Goal: Use online tool/utility: Utilize a website feature to perform a specific function

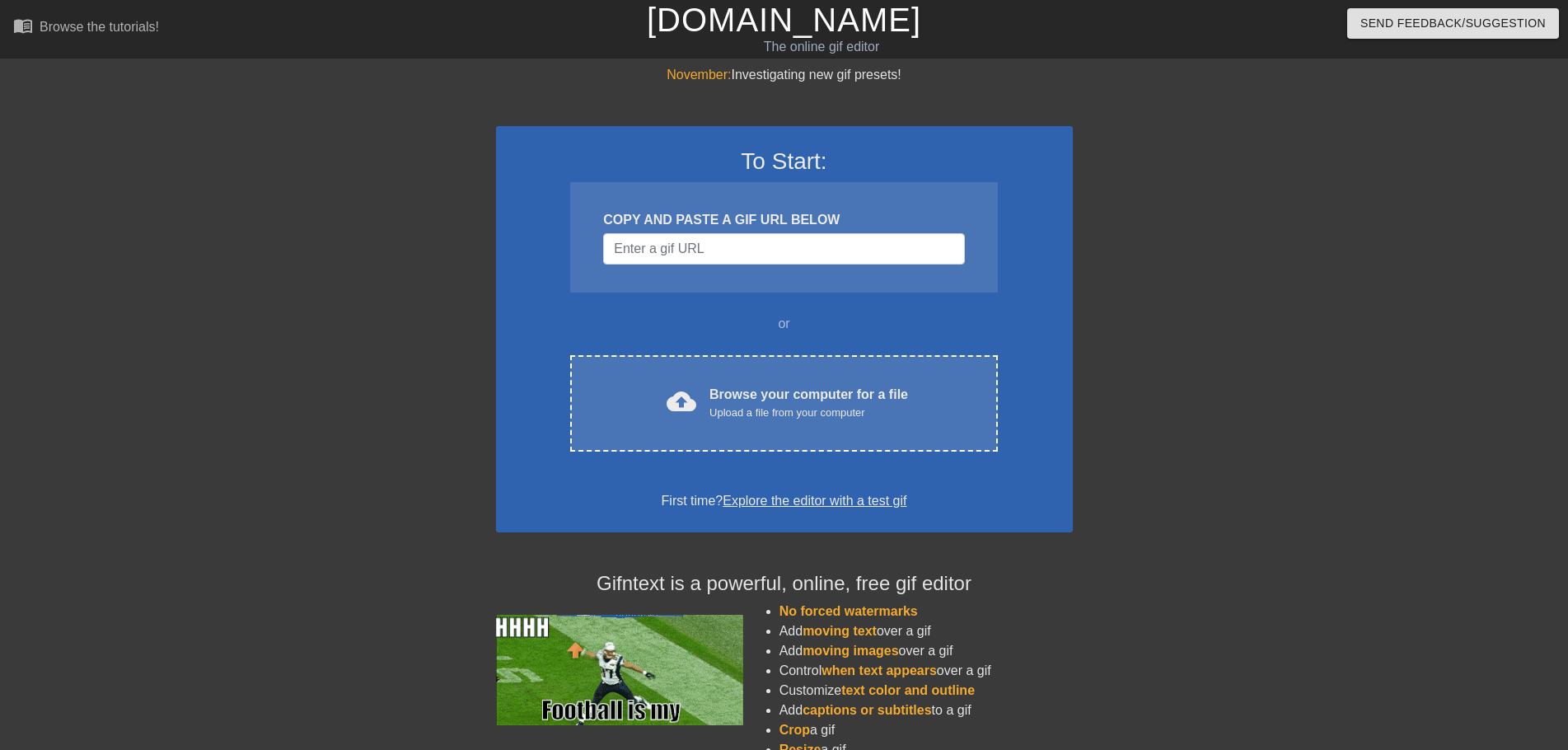
scroll to position [134, 0]
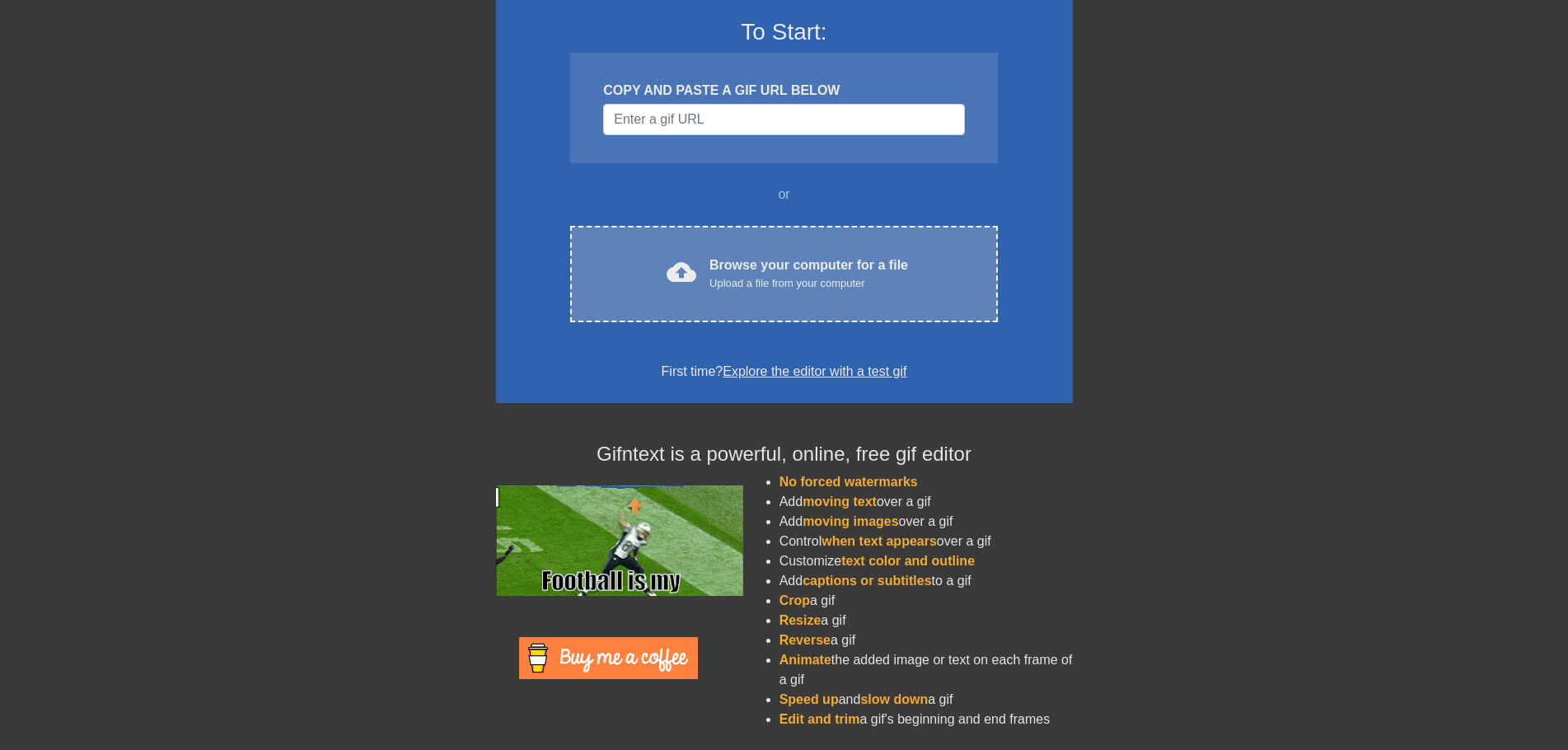
click at [726, 246] on div "cloud_upload Browse your computer for a file Upload a file from your computer C…" at bounding box center [784, 274] width 427 height 96
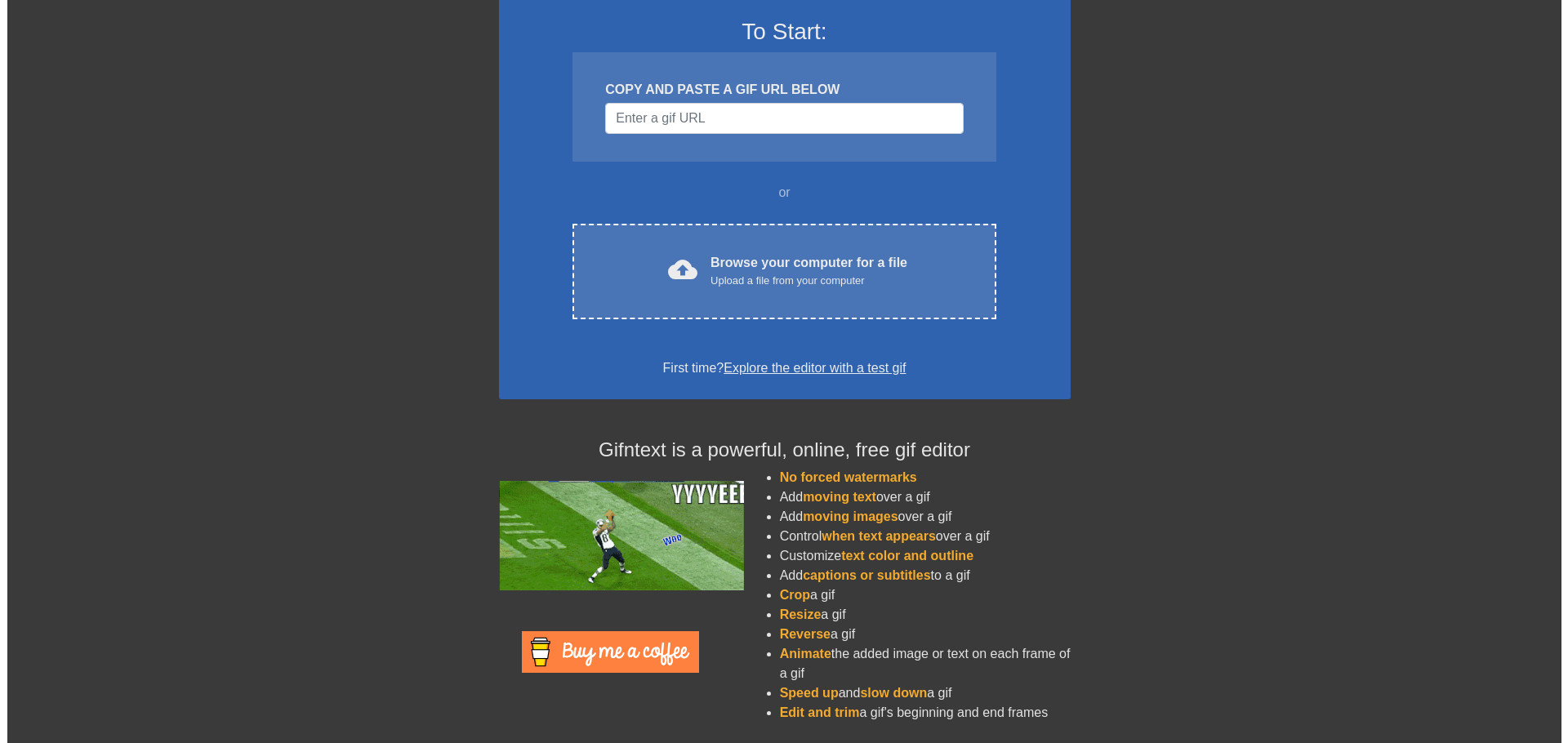
scroll to position [0, 0]
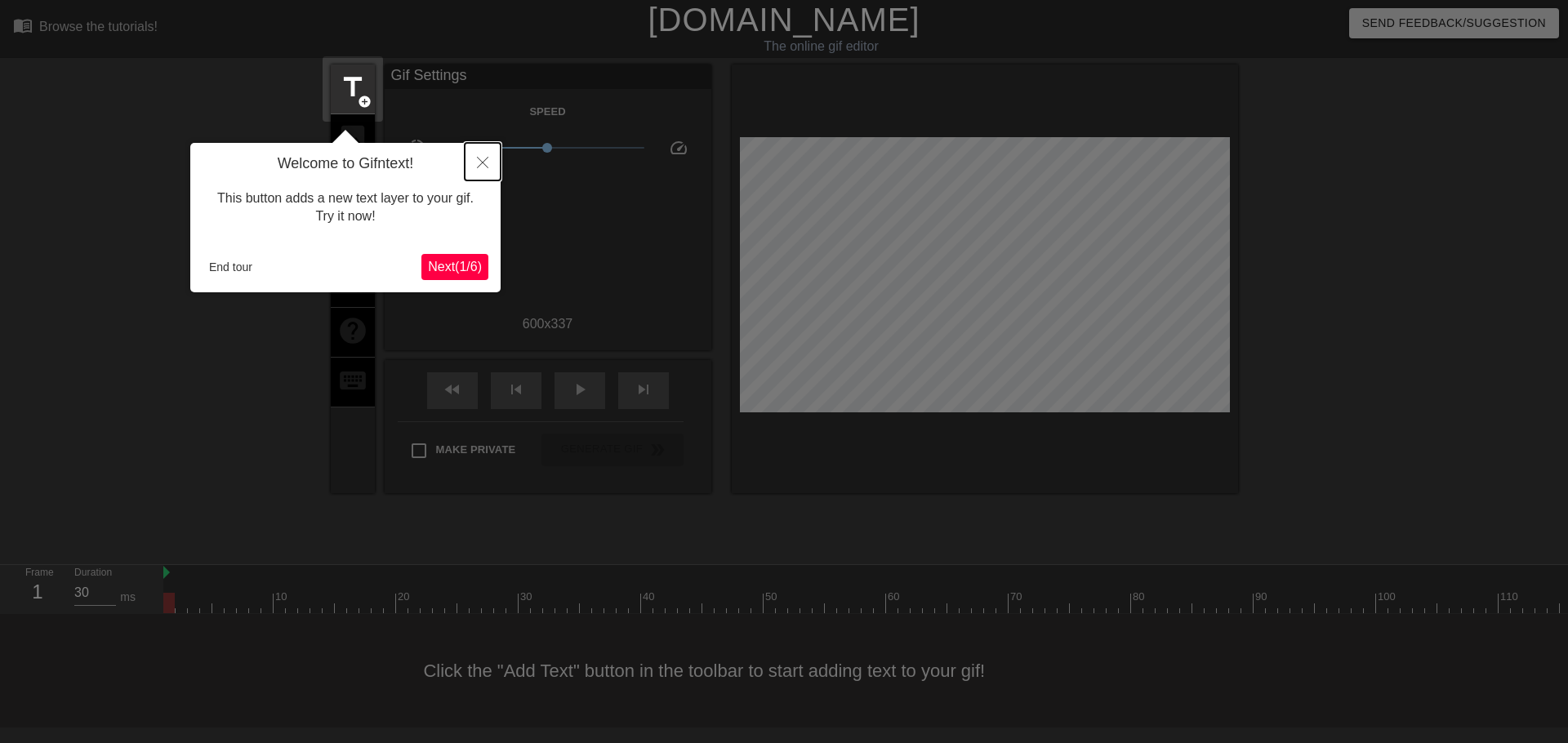
click at [481, 161] on icon "Close" at bounding box center [483, 162] width 12 height 12
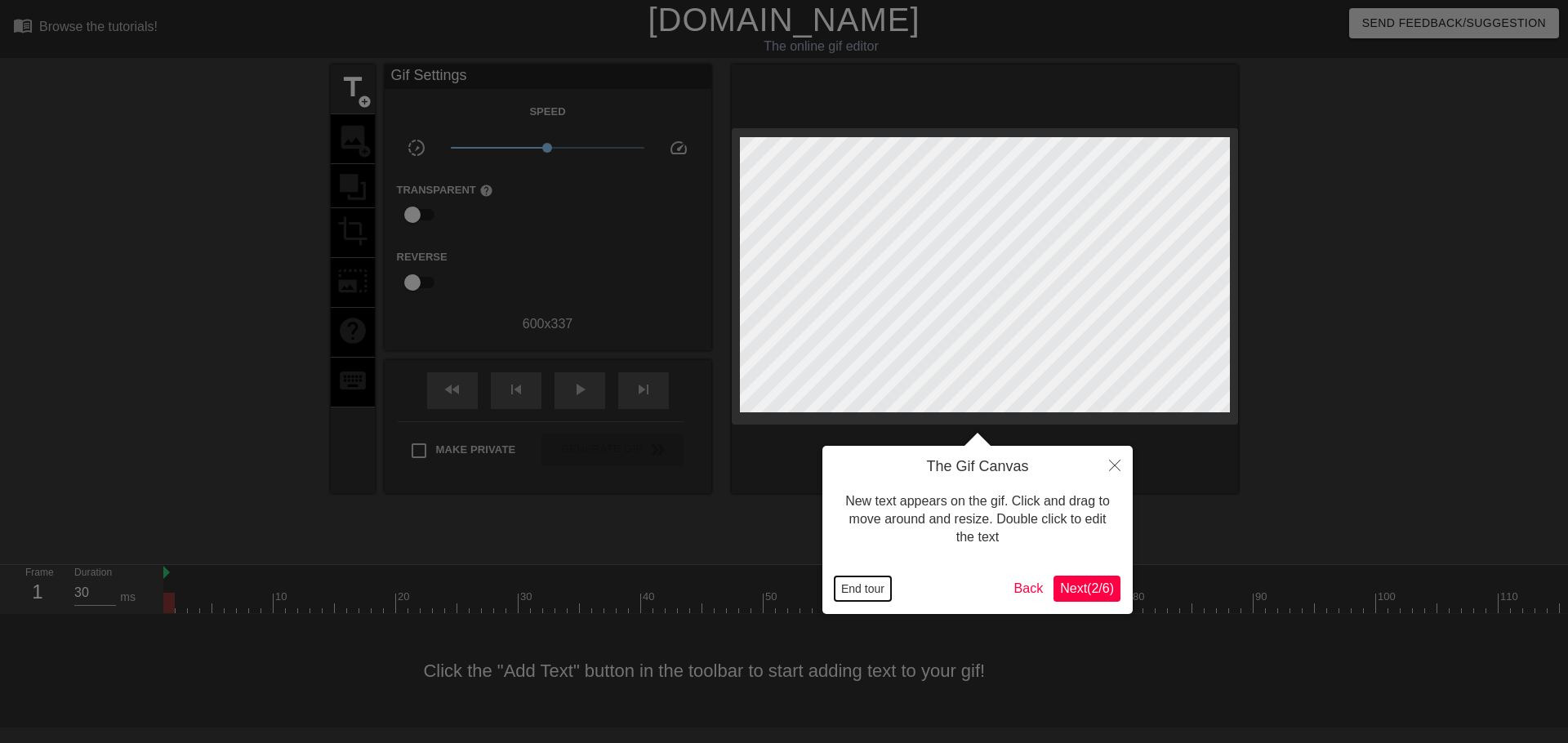
click at [877, 590] on button "End tour" at bounding box center [863, 588] width 56 height 25
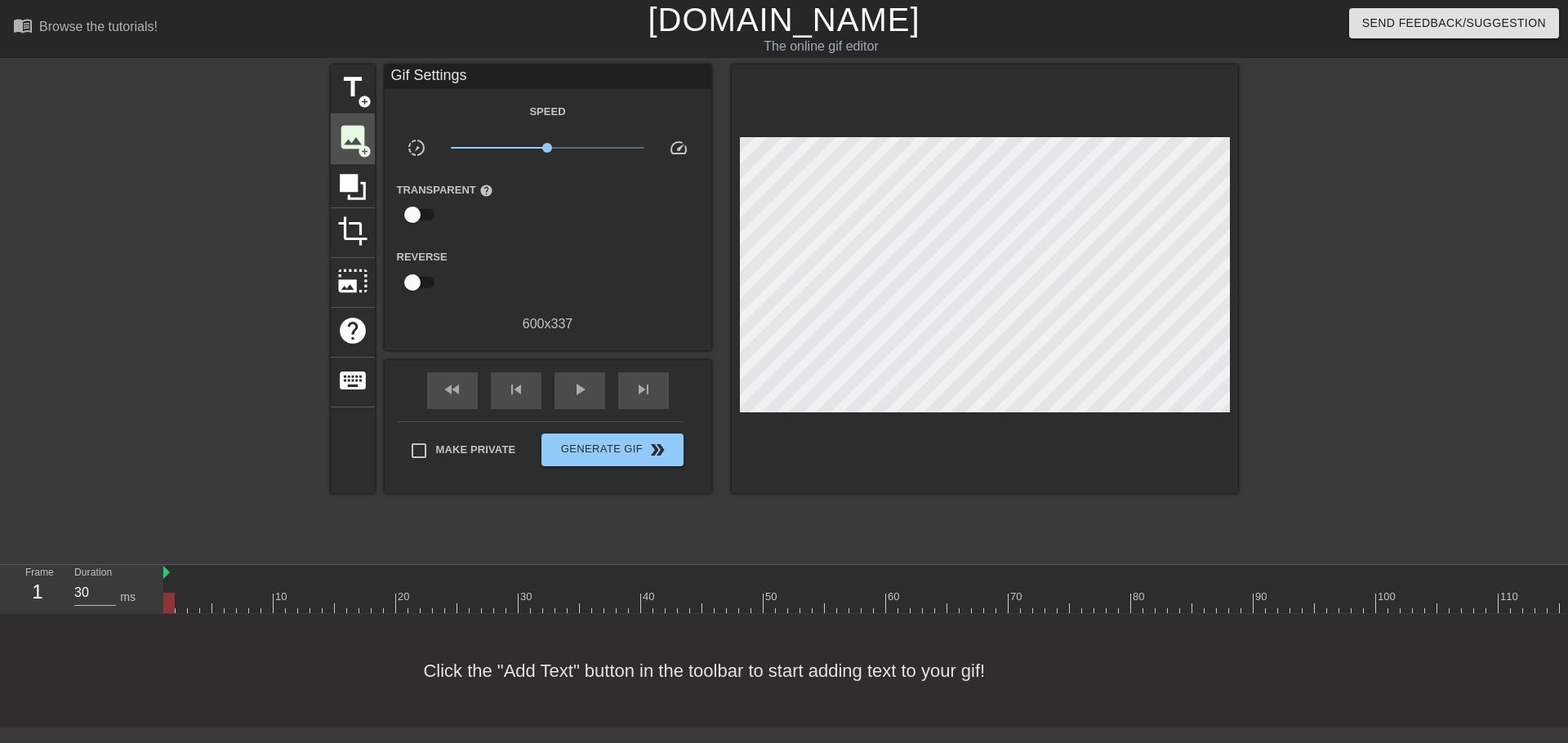
click at [352, 134] on span "image" at bounding box center [353, 137] width 31 height 31
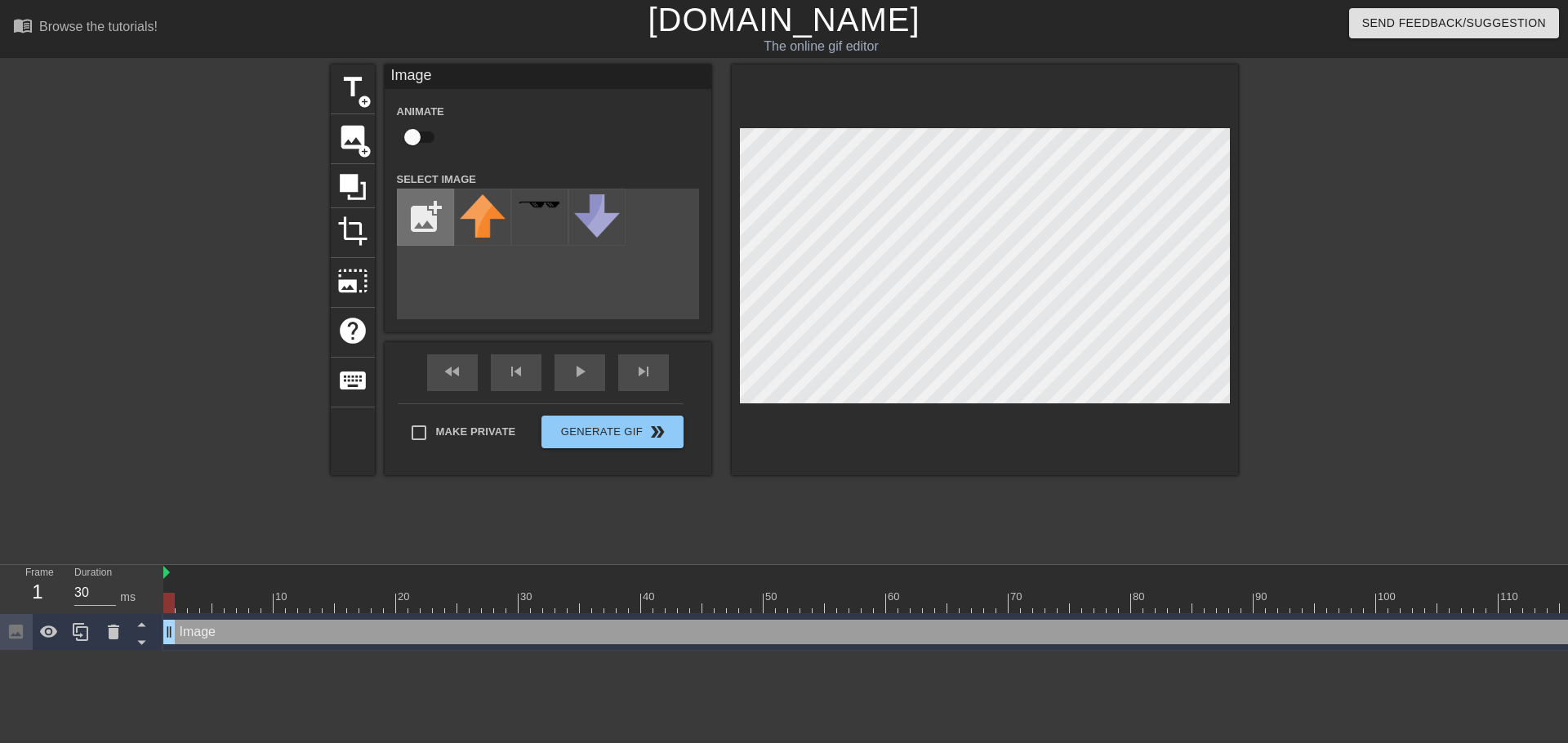
click at [432, 230] on input "file" at bounding box center [426, 217] width 55 height 55
type input "C:\fakepath\BitcoinII-BC2-Logo.webp"
click at [480, 216] on img at bounding box center [482, 217] width 46 height 46
click at [509, 265] on div "add_photo_alternate" at bounding box center [548, 254] width 302 height 131
click at [218, 651] on html "menu_book Browse the tutorials! [DOMAIN_NAME] The online gif editor Send Feedba…" at bounding box center [784, 325] width 1568 height 651
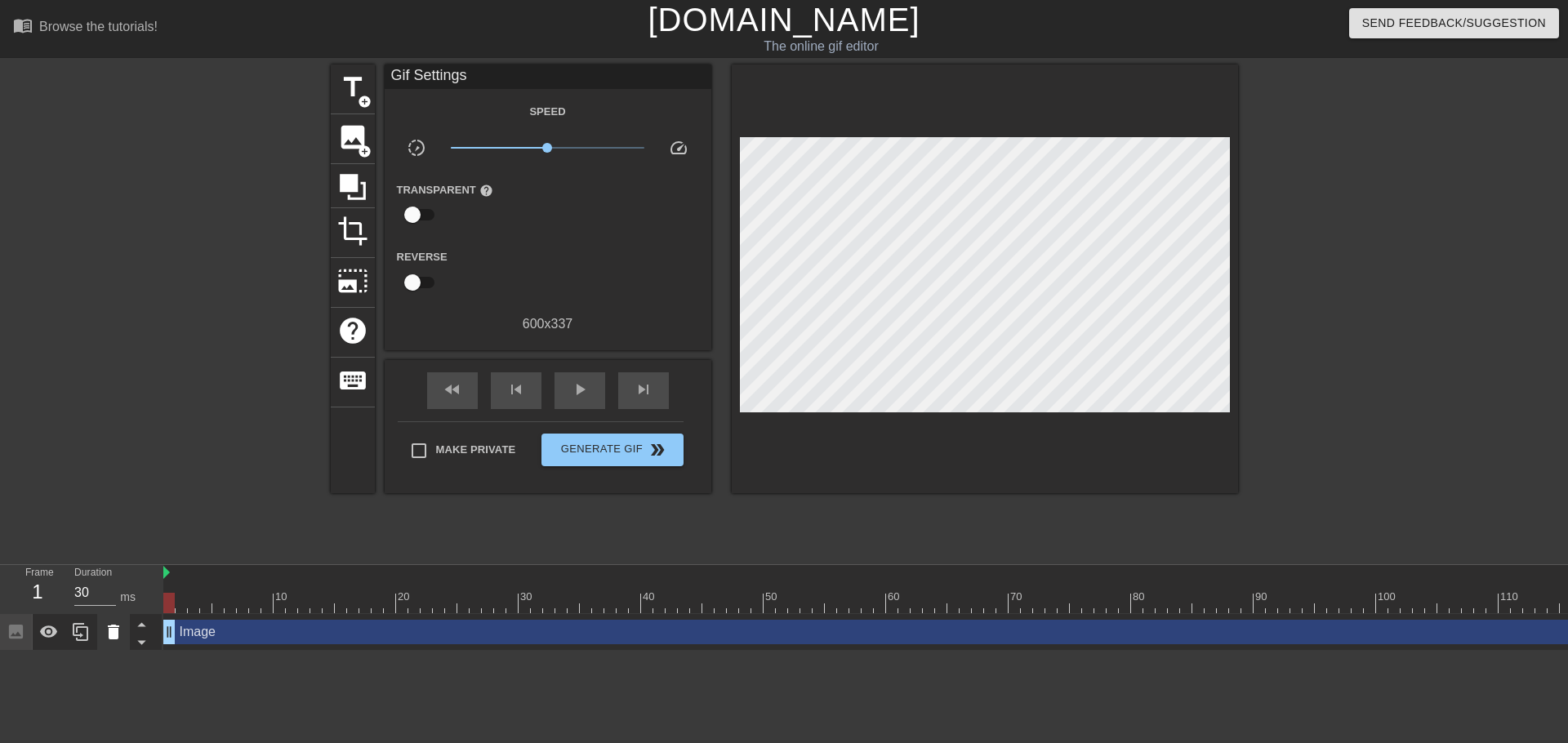
click at [113, 640] on icon at bounding box center [114, 632] width 12 height 15
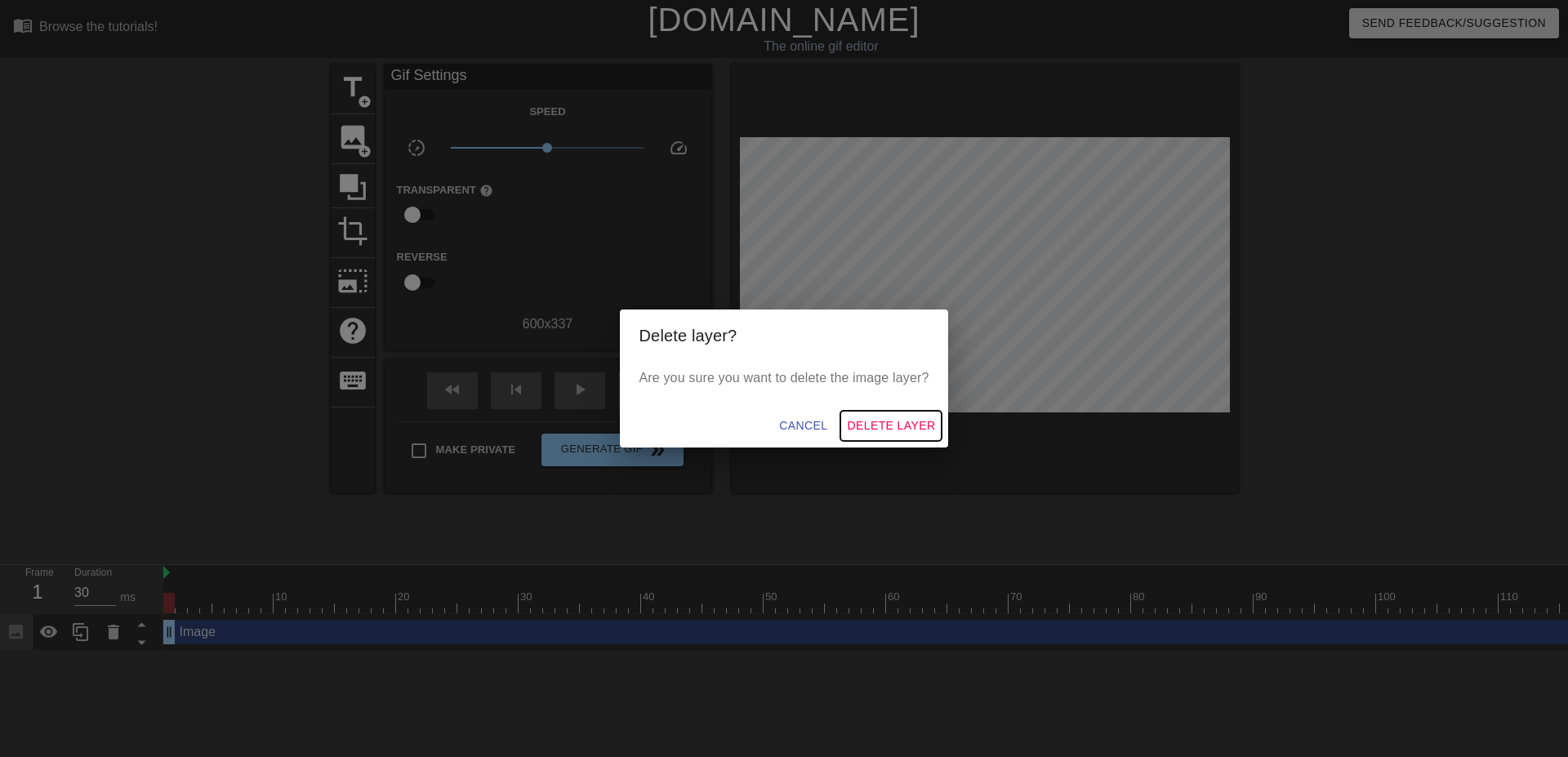
click at [887, 426] on span "Delete Layer" at bounding box center [890, 426] width 88 height 21
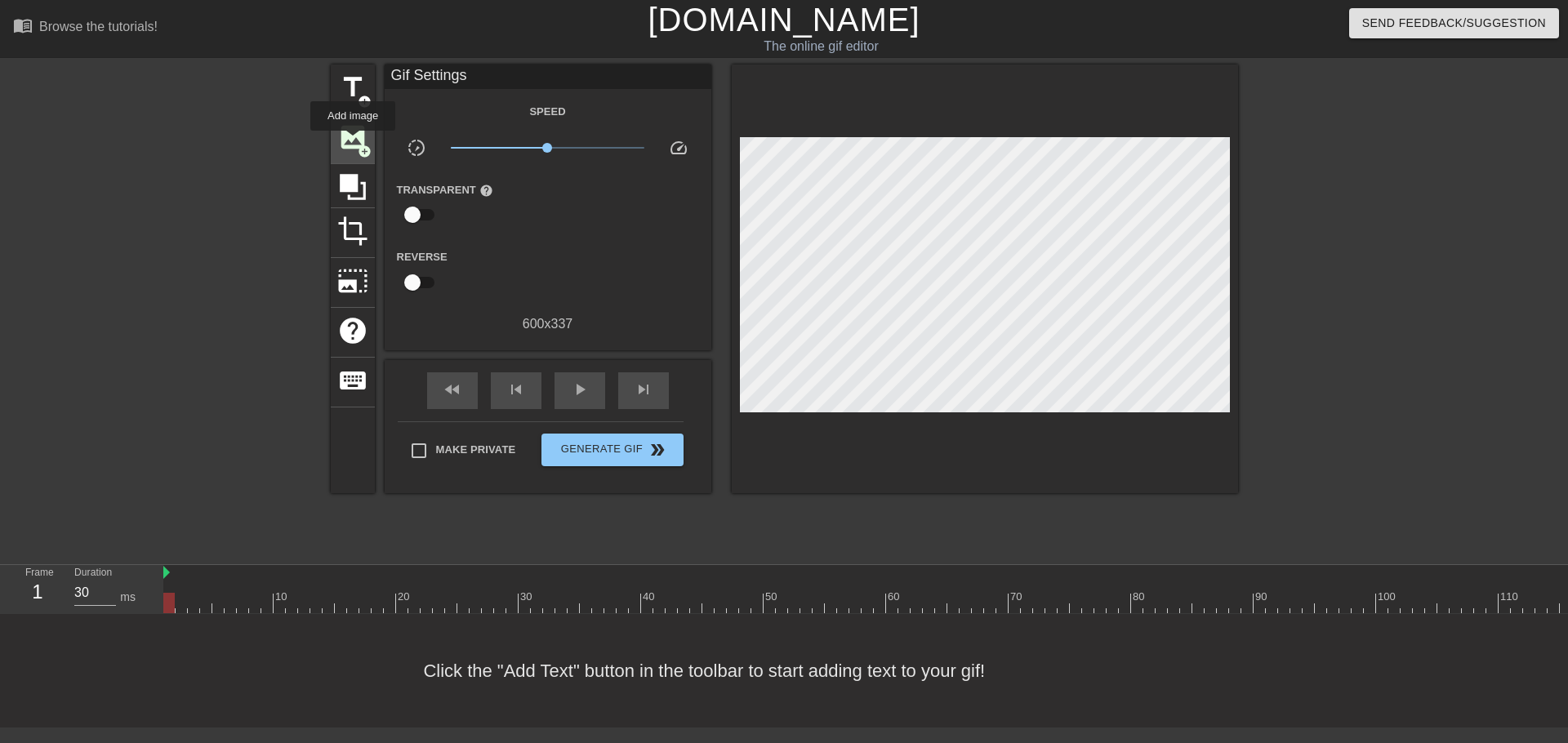
click at [353, 142] on span "image" at bounding box center [353, 137] width 31 height 31
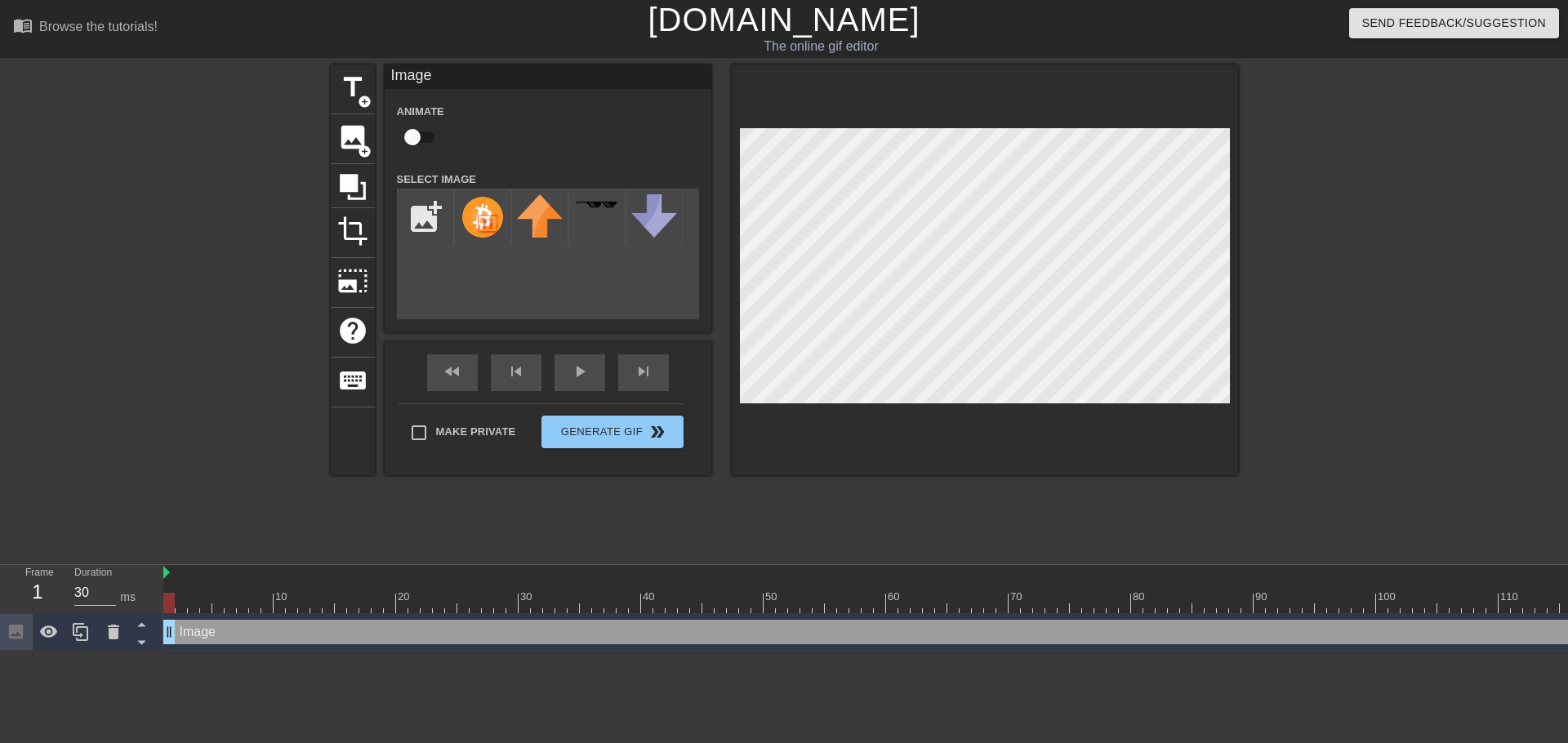
click at [845, 631] on div "Image drag_handle drag_handle" at bounding box center [1407, 632] width 2487 height 25
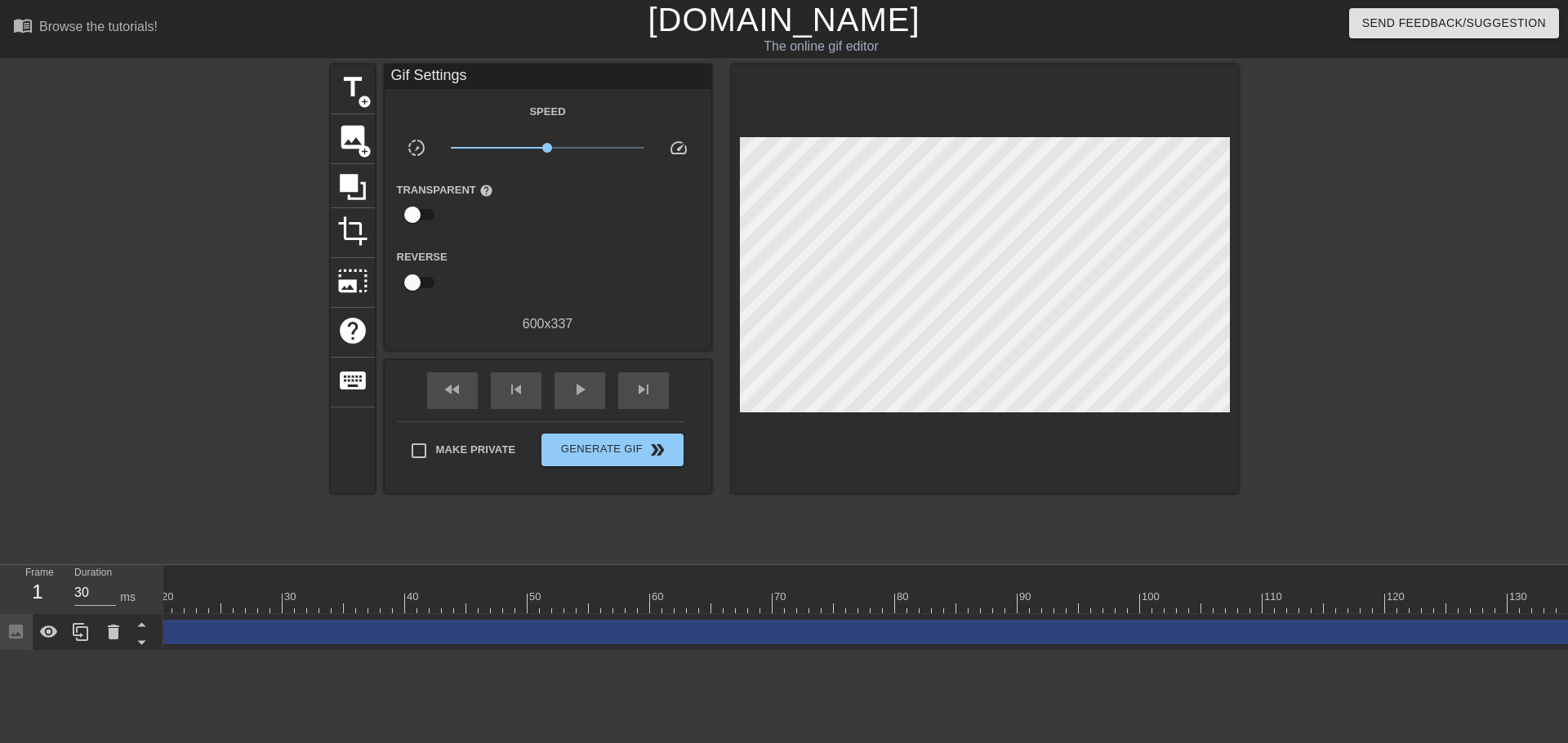
scroll to position [0, 262]
click at [105, 635] on icon at bounding box center [114, 632] width 20 height 20
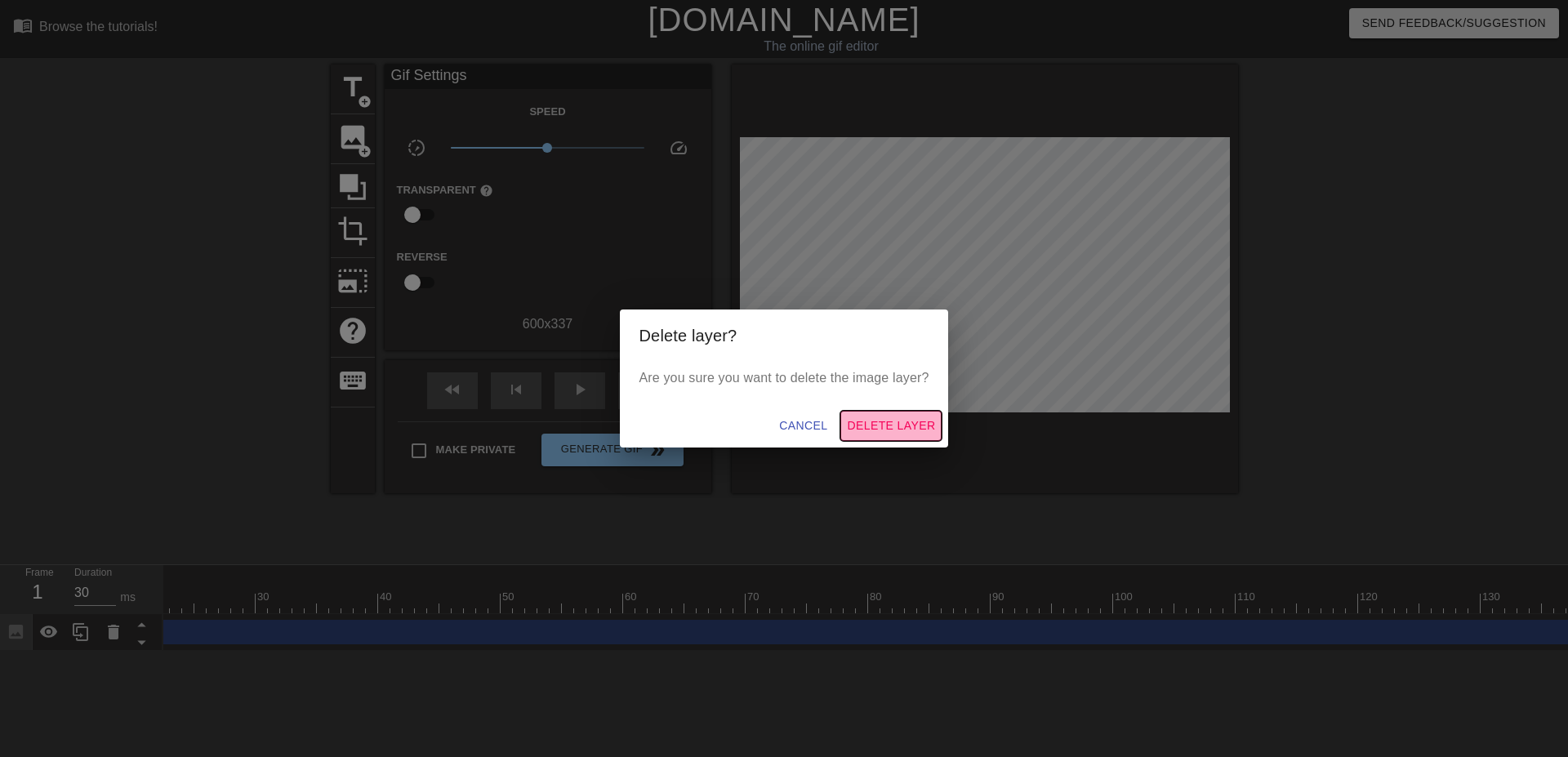
click at [890, 426] on span "Delete Layer" at bounding box center [890, 426] width 88 height 21
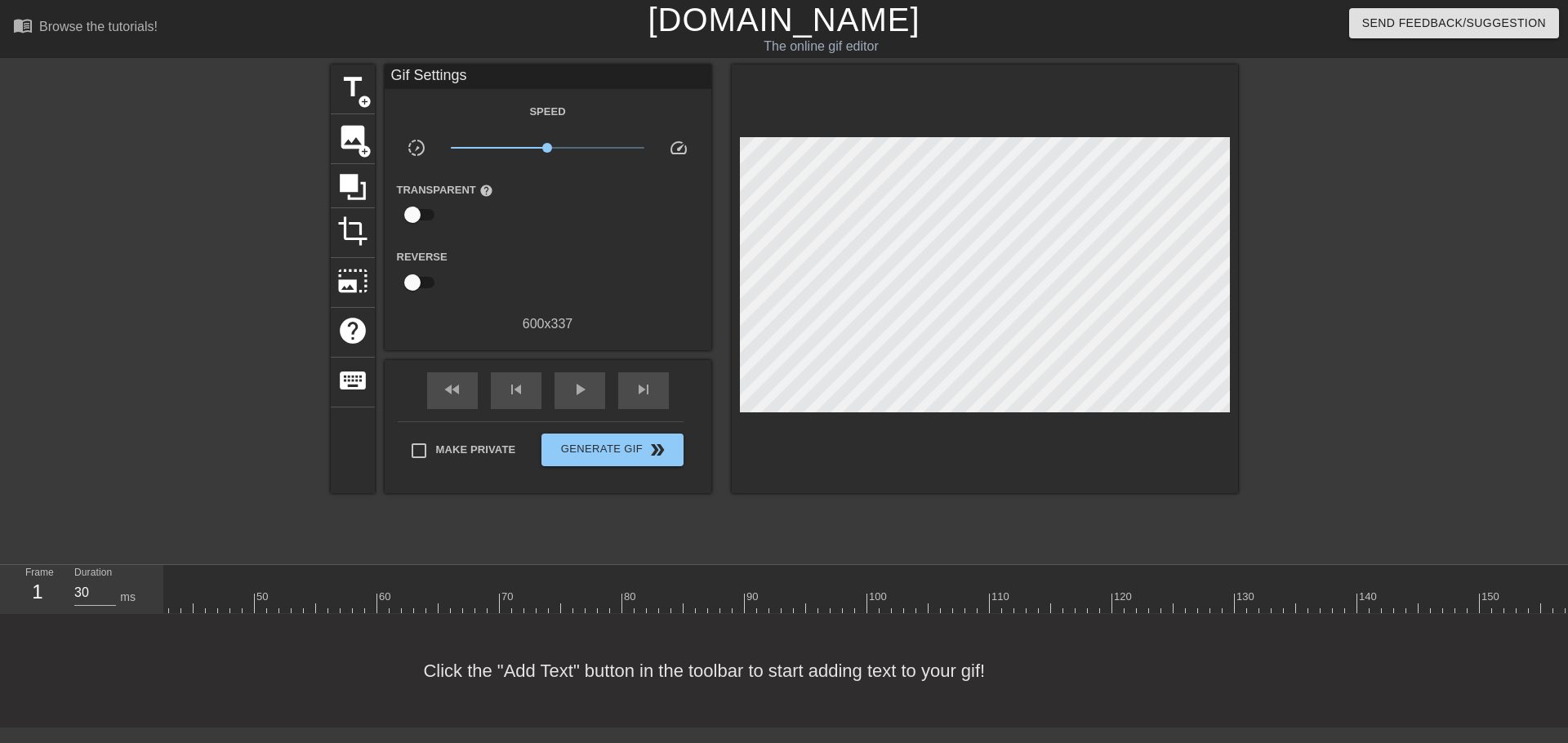
scroll to position [0, 515]
drag, startPoint x: 791, startPoint y: 628, endPoint x: 1017, endPoint y: 631, distance: 226.0
click at [1017, 631] on div "Click the "Add Text" button in the toolbar to start adding text to your gif!" at bounding box center [784, 671] width 1568 height 114
click at [1012, 600] on div at bounding box center [891, 603] width 2487 height 21
click at [1092, 588] on div at bounding box center [1088, 591] width 12 height 21
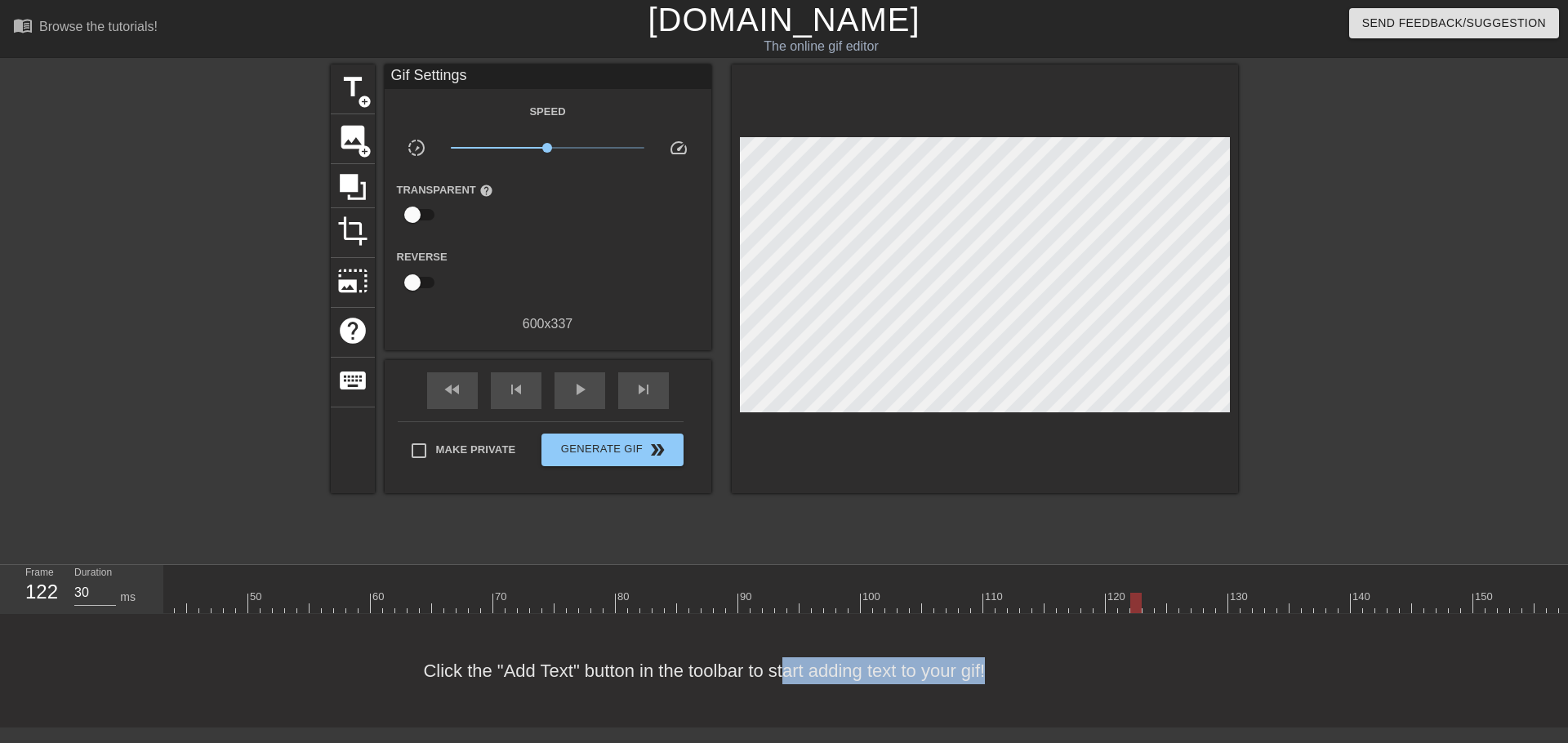
click at [1139, 596] on div at bounding box center [891, 603] width 2487 height 21
drag, startPoint x: 1159, startPoint y: 596, endPoint x: 1188, endPoint y: 600, distance: 29.3
click at [1160, 596] on div at bounding box center [891, 603] width 2487 height 21
click at [1198, 601] on div at bounding box center [891, 603] width 2487 height 21
click at [1230, 599] on div at bounding box center [891, 603] width 2487 height 21
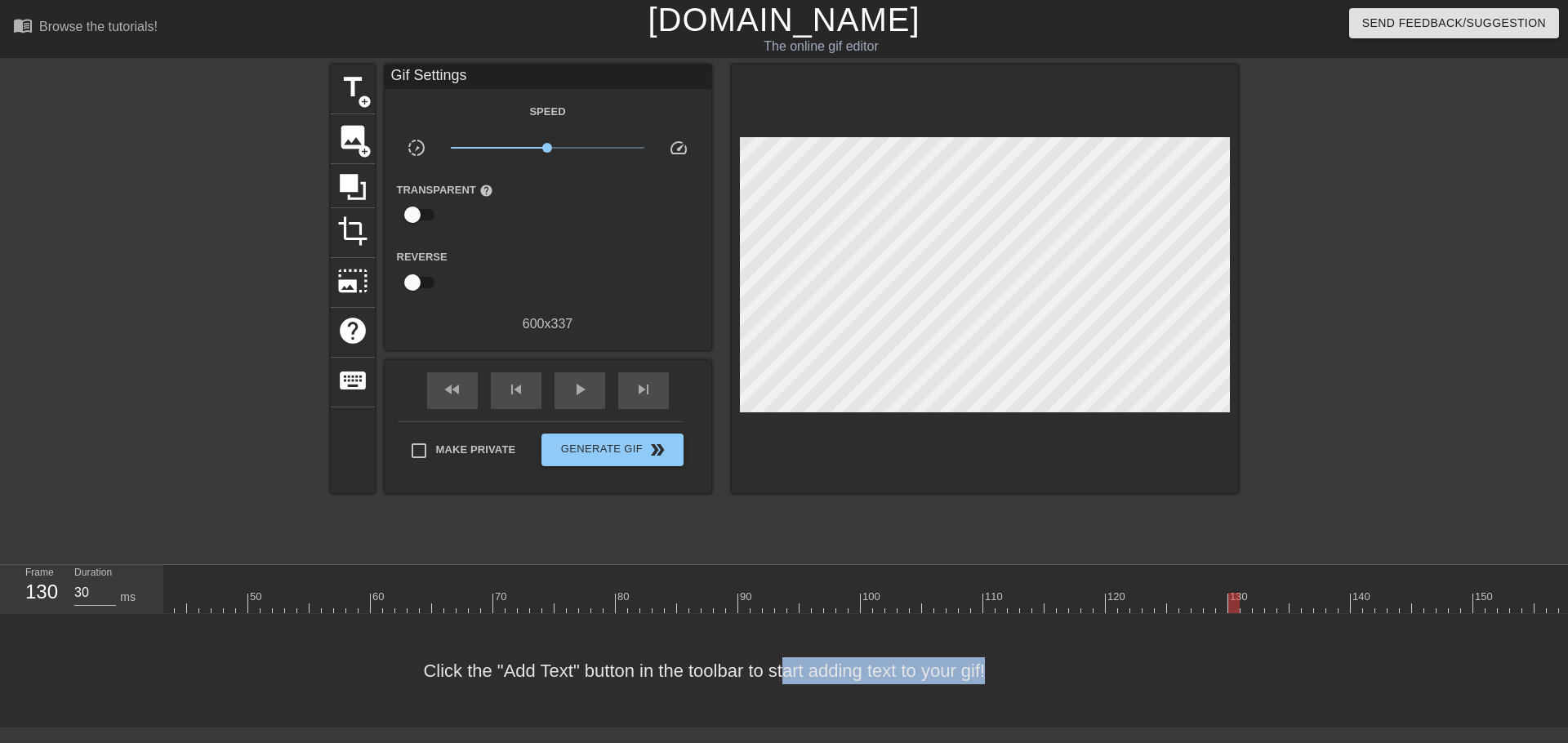
click at [1264, 597] on div at bounding box center [891, 603] width 2487 height 21
click at [1314, 600] on div at bounding box center [891, 603] width 2487 height 21
click at [1370, 602] on div at bounding box center [891, 603] width 2487 height 21
click at [1407, 599] on div at bounding box center [891, 603] width 2487 height 21
click at [1421, 602] on div at bounding box center [891, 603] width 2487 height 21
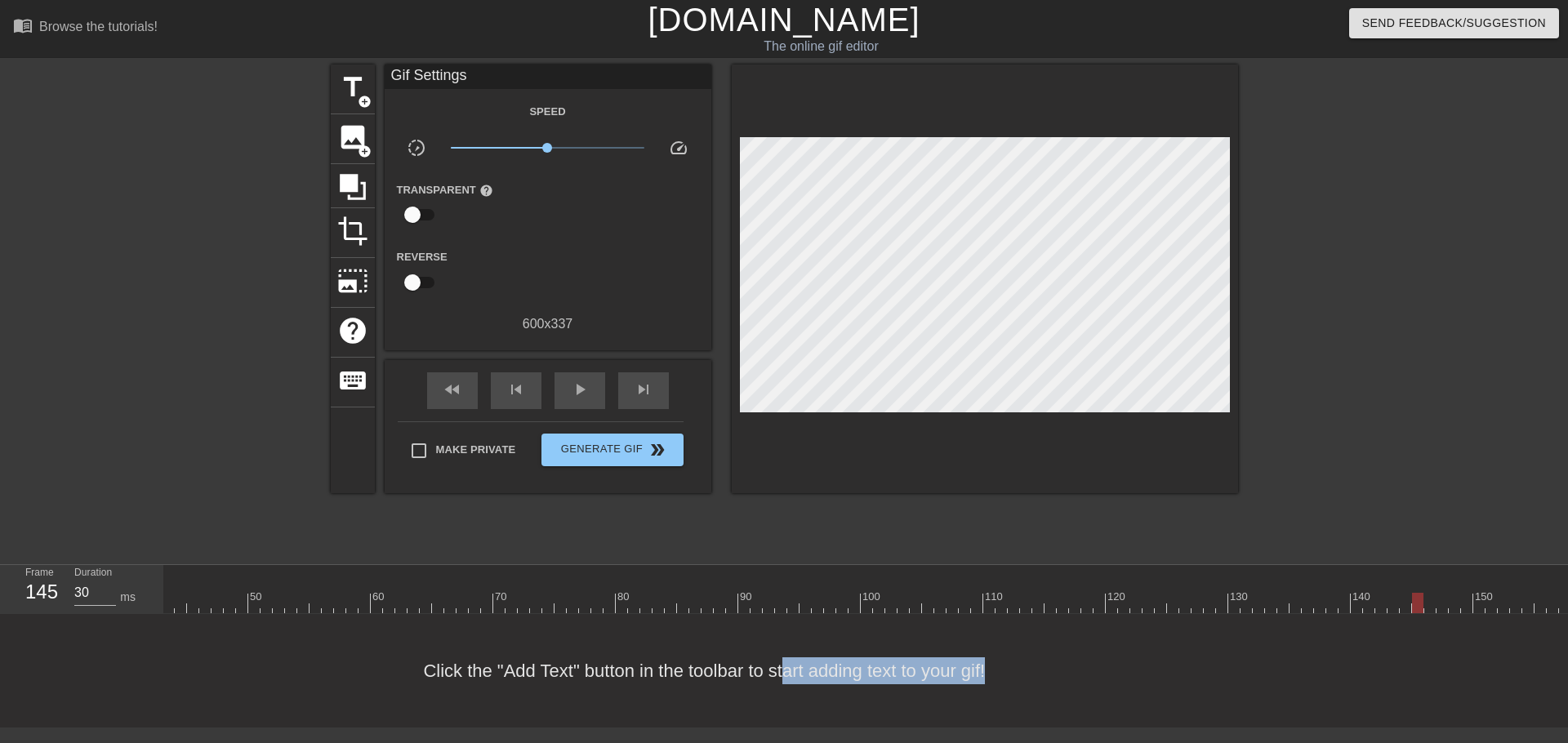
click at [1430, 603] on div at bounding box center [891, 603] width 2487 height 21
click at [1440, 603] on div at bounding box center [891, 603] width 2487 height 21
click at [1455, 602] on div at bounding box center [891, 603] width 2487 height 21
drag, startPoint x: 1468, startPoint y: 602, endPoint x: 1510, endPoint y: 594, distance: 42.8
click at [1510, 594] on div at bounding box center [891, 603] width 2487 height 21
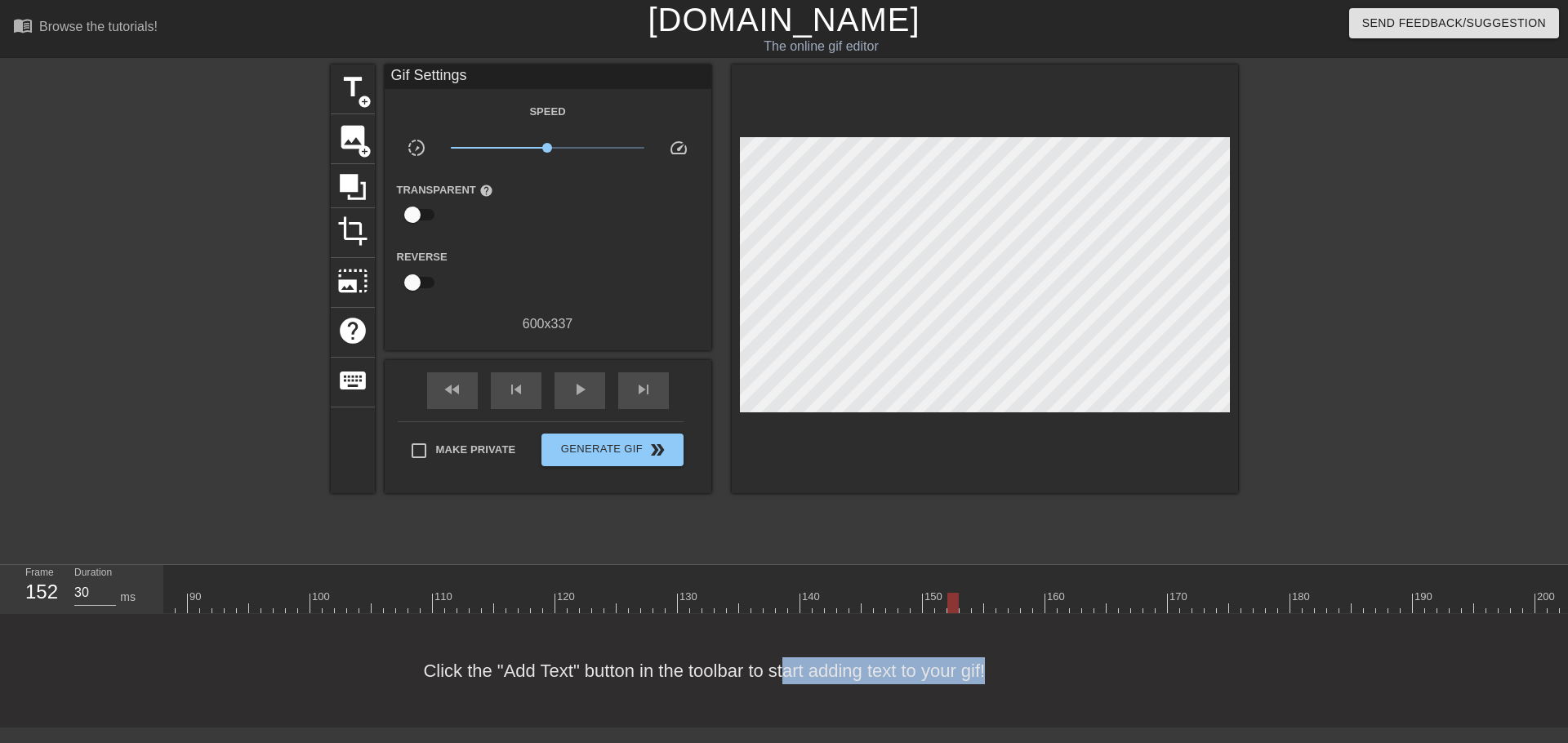
scroll to position [0, 1074]
click at [356, 138] on span "image" at bounding box center [353, 137] width 31 height 31
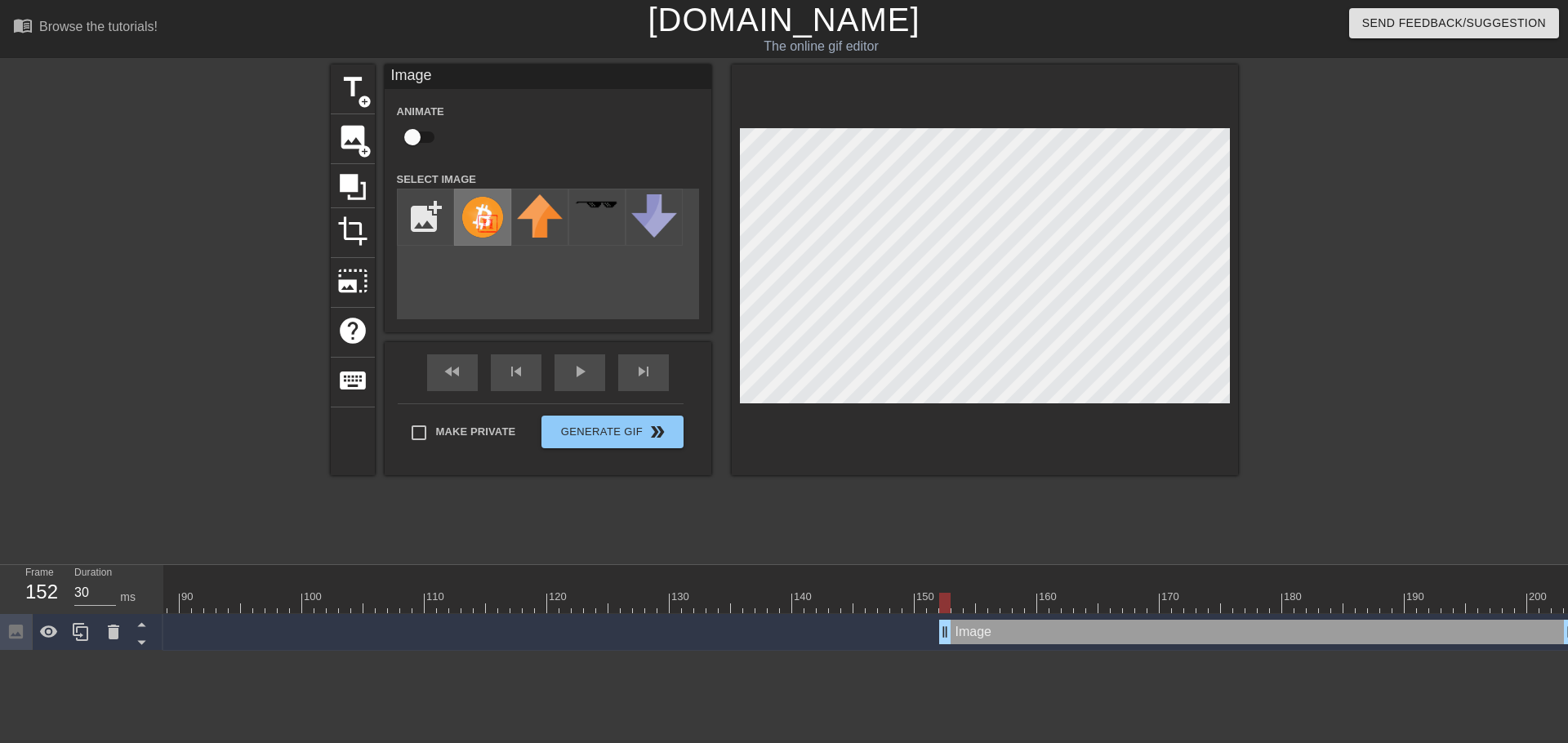
click at [477, 217] on img at bounding box center [482, 217] width 46 height 46
click at [109, 626] on icon at bounding box center [114, 632] width 20 height 20
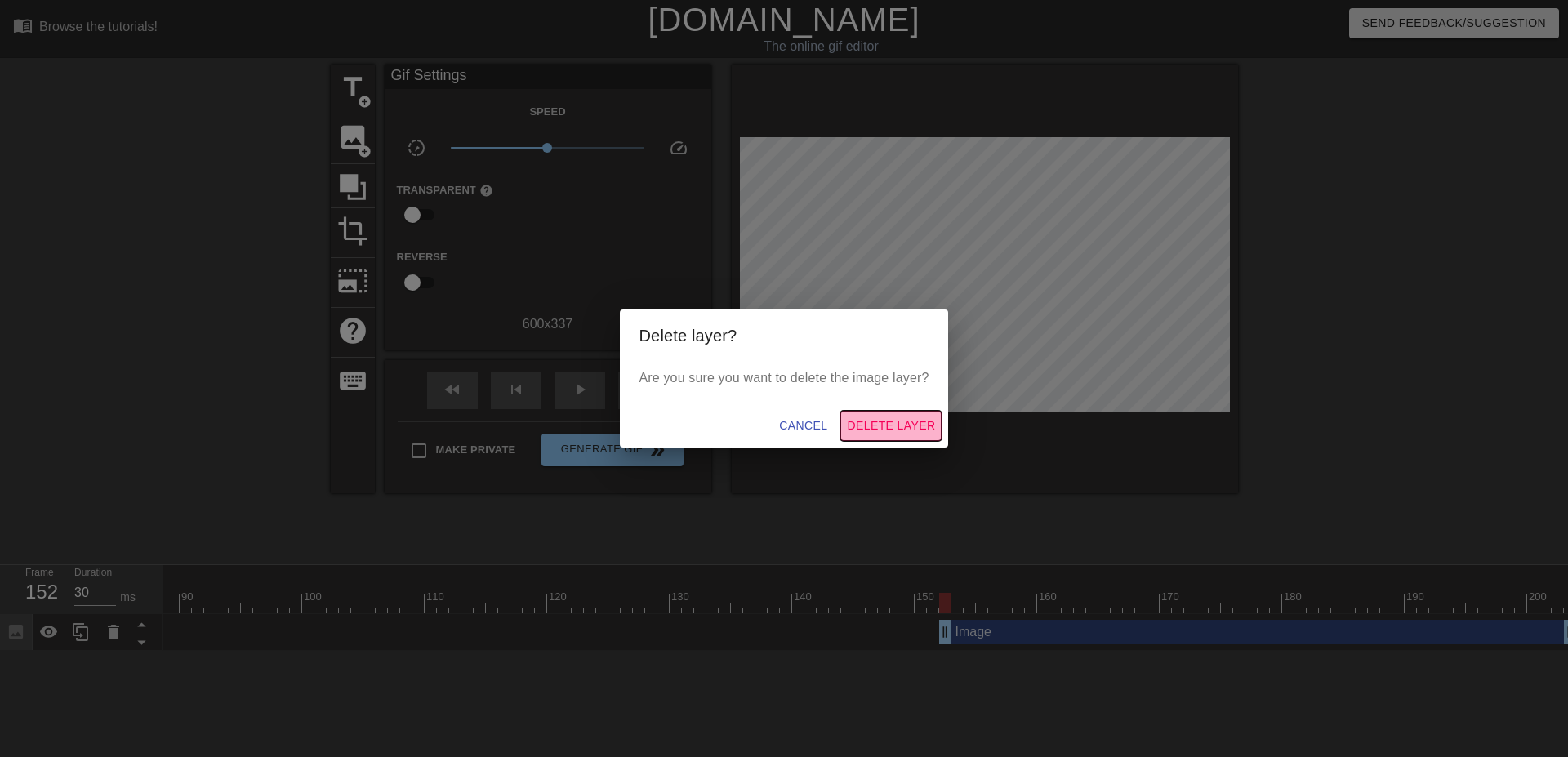
click at [898, 427] on span "Delete Layer" at bounding box center [890, 426] width 88 height 21
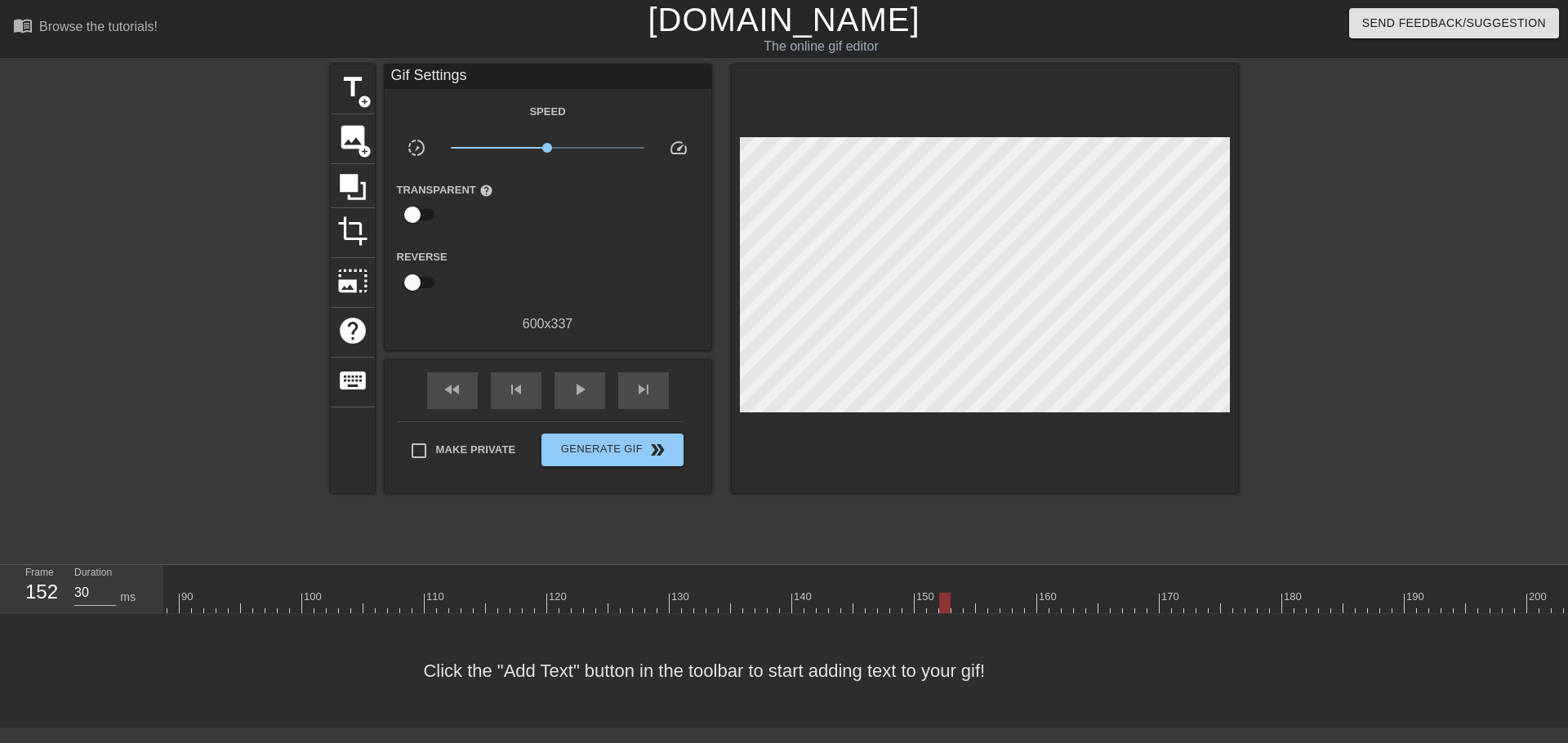
click at [918, 602] on div at bounding box center [333, 603] width 2487 height 21
click at [859, 604] on div at bounding box center [333, 603] width 2487 height 21
click at [827, 603] on div at bounding box center [333, 603] width 2487 height 21
click at [804, 603] on div at bounding box center [333, 603] width 2487 height 21
click at [812, 603] on div at bounding box center [810, 603] width 12 height 21
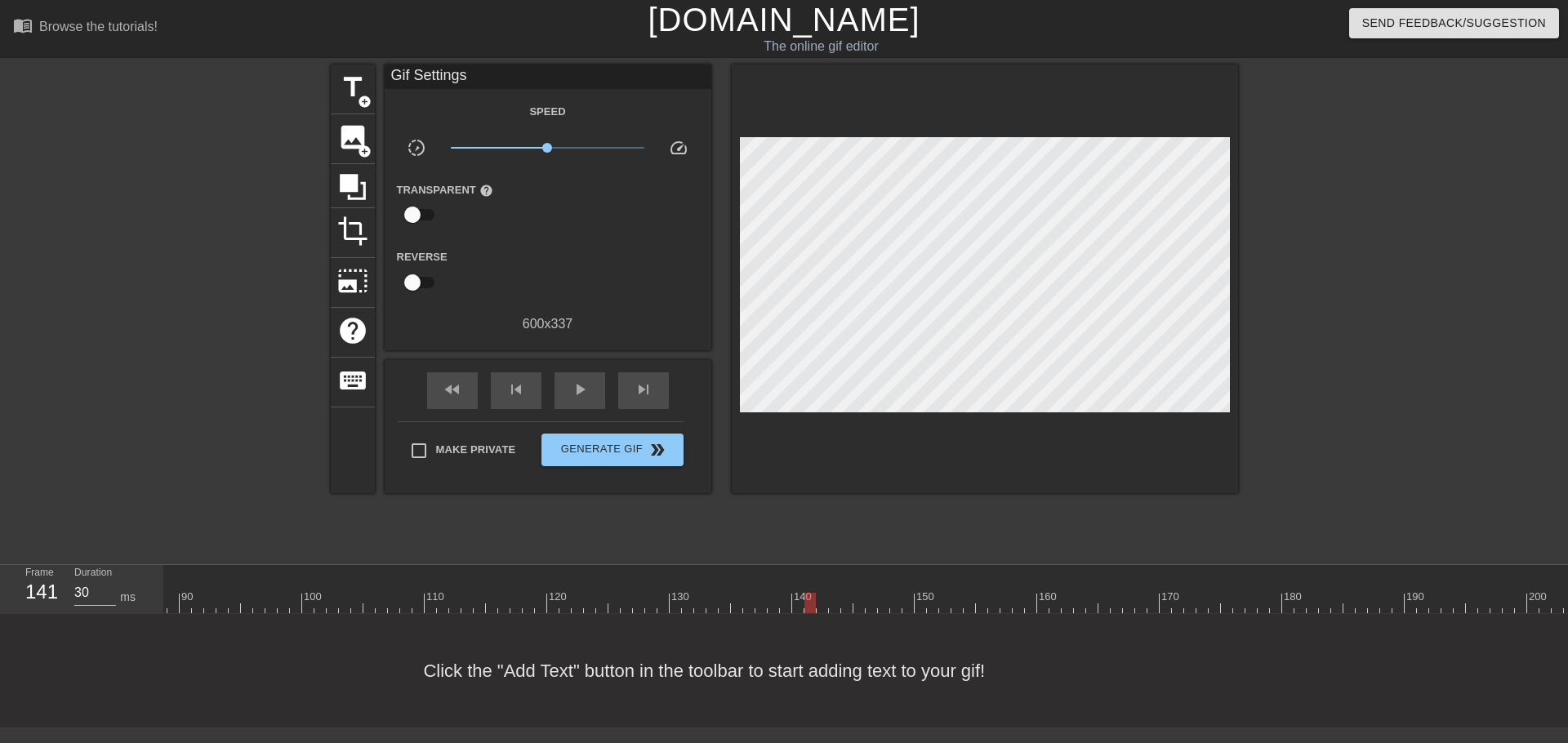
click at [819, 602] on div at bounding box center [333, 603] width 2487 height 21
click at [813, 602] on div at bounding box center [333, 603] width 2487 height 21
click at [361, 141] on span "image" at bounding box center [353, 137] width 31 height 31
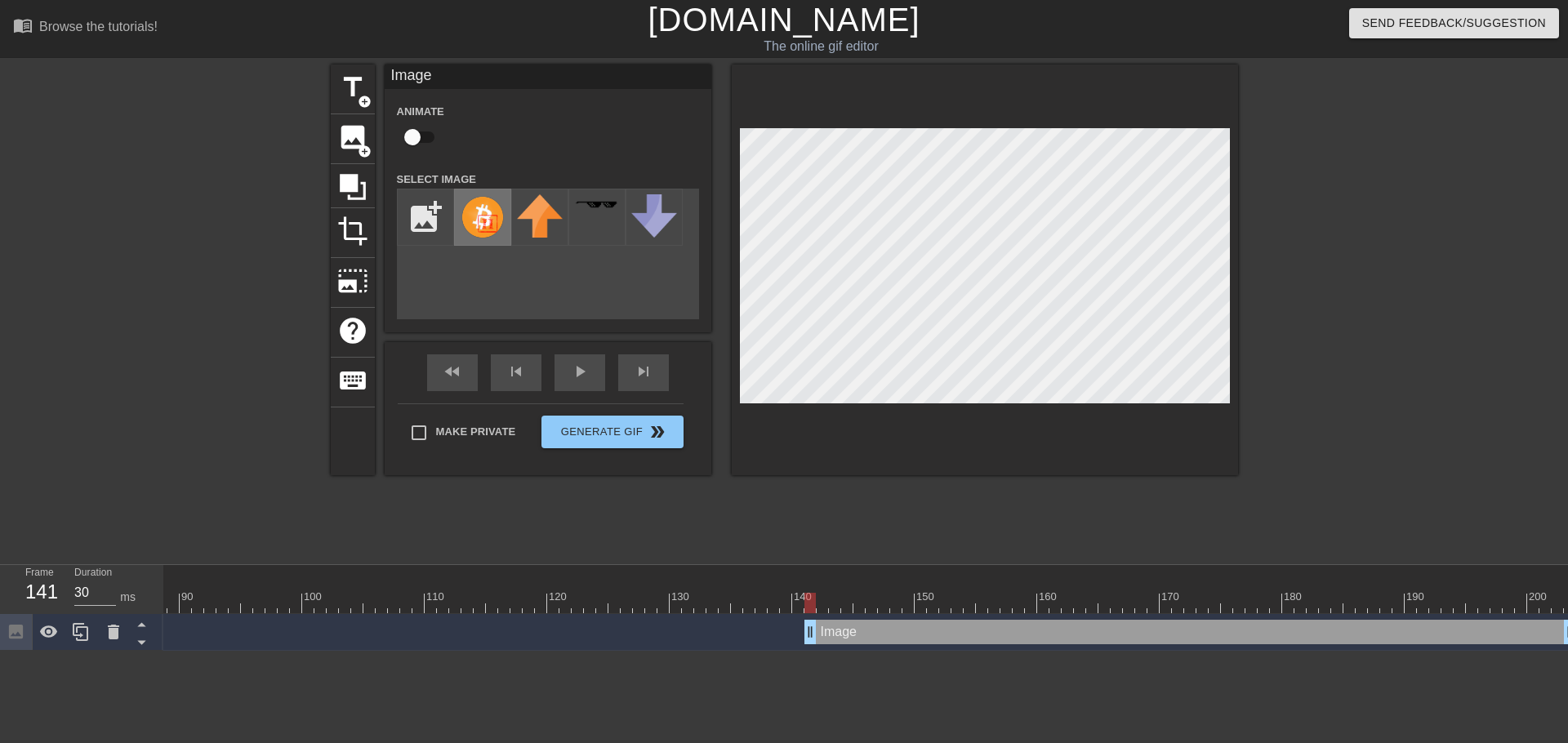
click at [485, 215] on img at bounding box center [482, 217] width 46 height 46
drag, startPoint x: 814, startPoint y: 628, endPoint x: 826, endPoint y: 627, distance: 12.0
click at [826, 627] on div "Image drag_handle drag_handle" at bounding box center [1197, 632] width 760 height 25
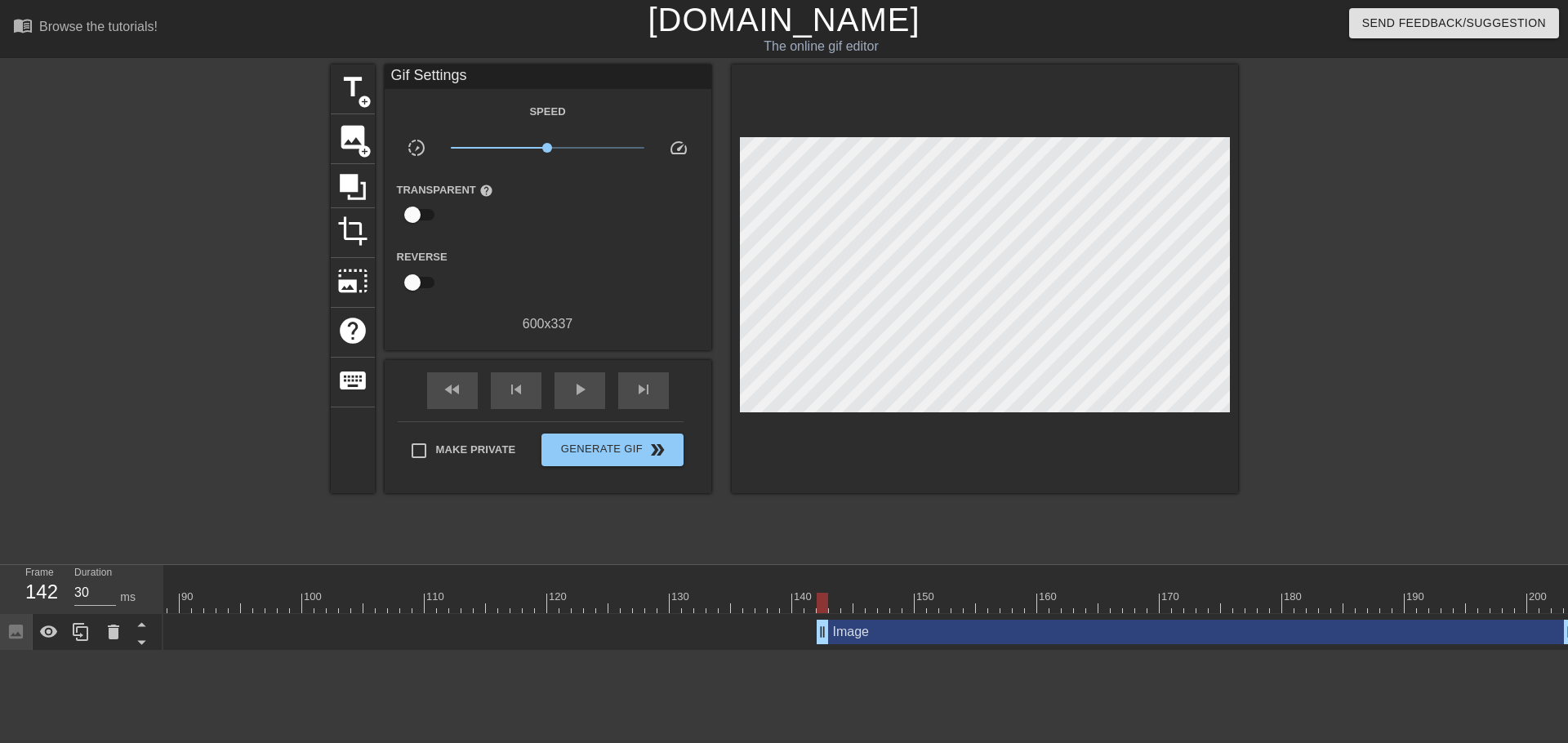
click at [882, 651] on html "menu_book Browse the tutorials! [DOMAIN_NAME] The online gif editor Send Feedba…" at bounding box center [784, 325] width 1568 height 651
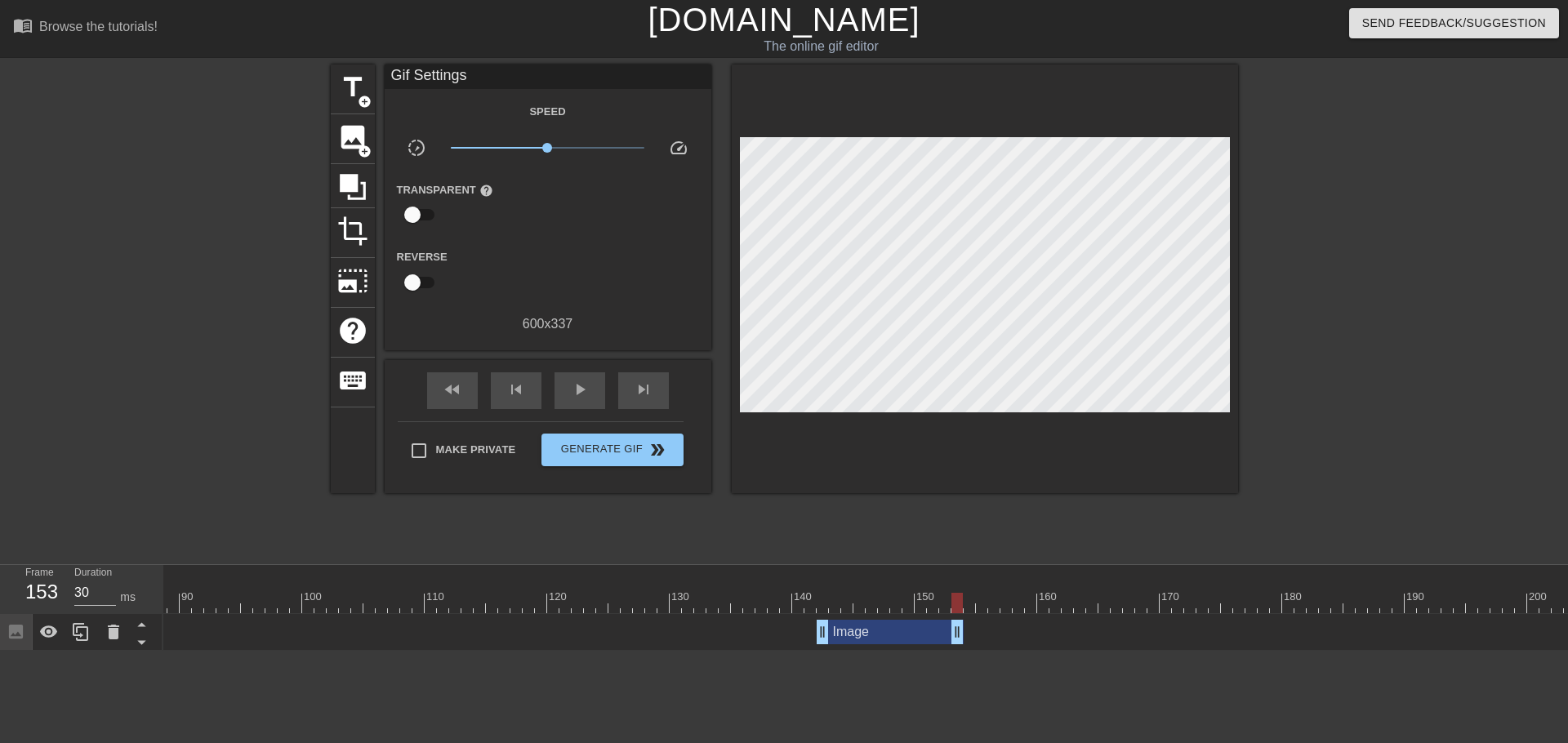
drag, startPoint x: 1566, startPoint y: 628, endPoint x: 946, endPoint y: 625, distance: 620.0
click at [946, 625] on div "Image drag_handle drag_handle" at bounding box center [890, 632] width 147 height 25
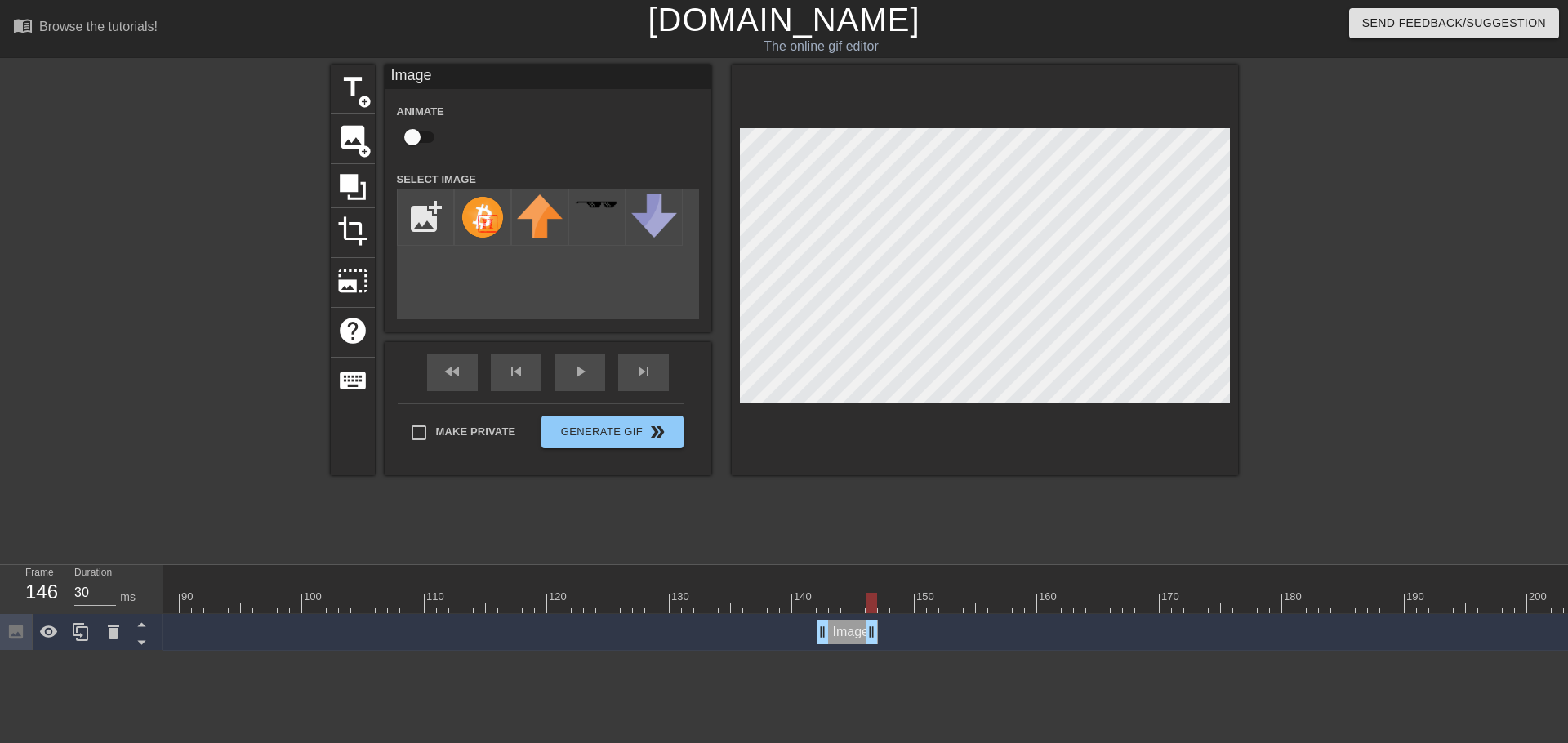
drag, startPoint x: 944, startPoint y: 628, endPoint x: 876, endPoint y: 631, distance: 68.1
click at [876, 631] on div "Image drag_handle drag_handle" at bounding box center [848, 632] width 61 height 25
drag, startPoint x: 876, startPoint y: 631, endPoint x: 1016, endPoint y: 624, distance: 140.2
click at [1016, 624] on div "Image drag_handle drag_handle" at bounding box center [333, 632] width 2487 height 25
click at [356, 139] on span "image" at bounding box center [353, 137] width 31 height 31
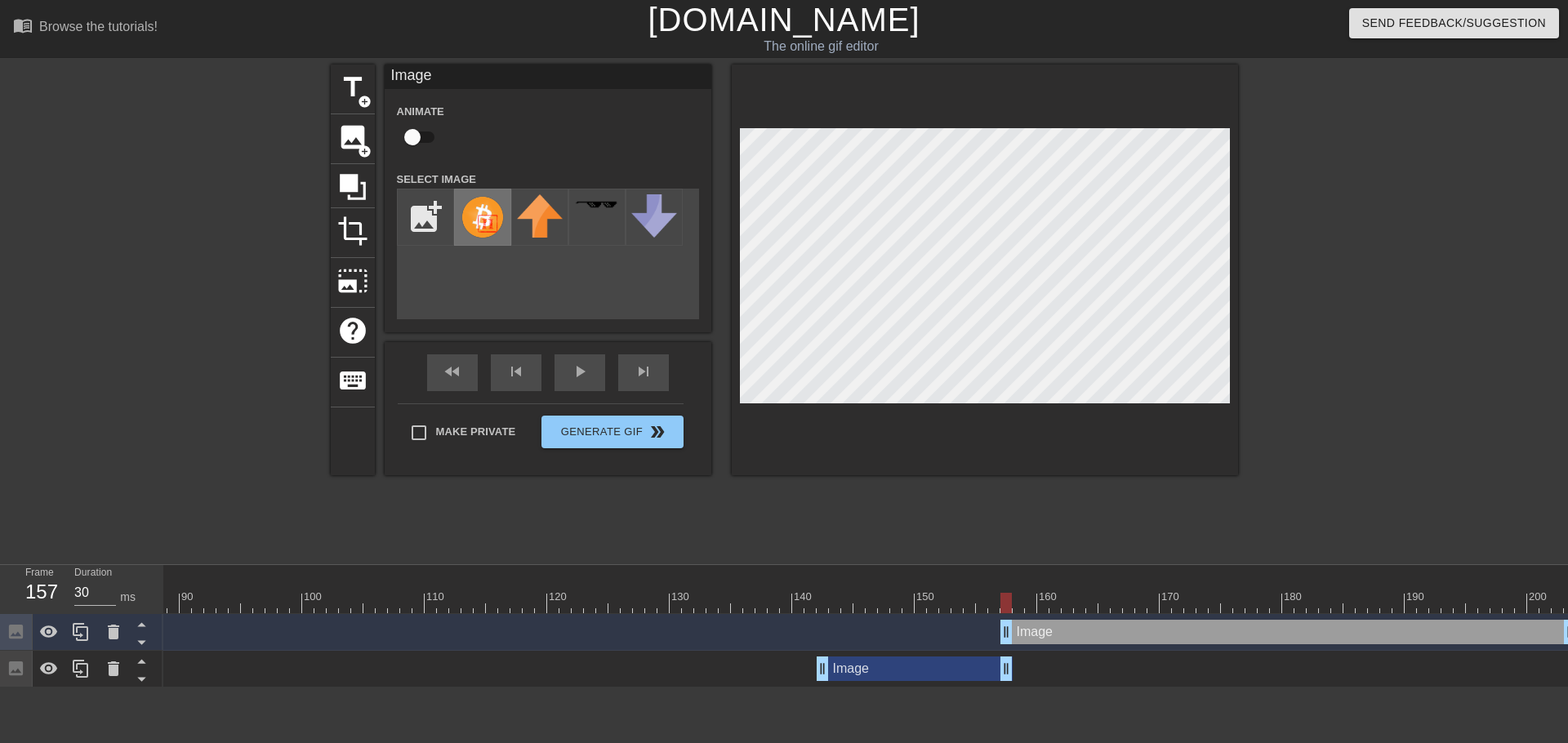
click at [492, 209] on img at bounding box center [482, 217] width 46 height 46
drag, startPoint x: 1004, startPoint y: 631, endPoint x: 1013, endPoint y: 631, distance: 9.0
click at [1013, 631] on div "Image drag_handle drag_handle" at bounding box center [1294, 632] width 564 height 25
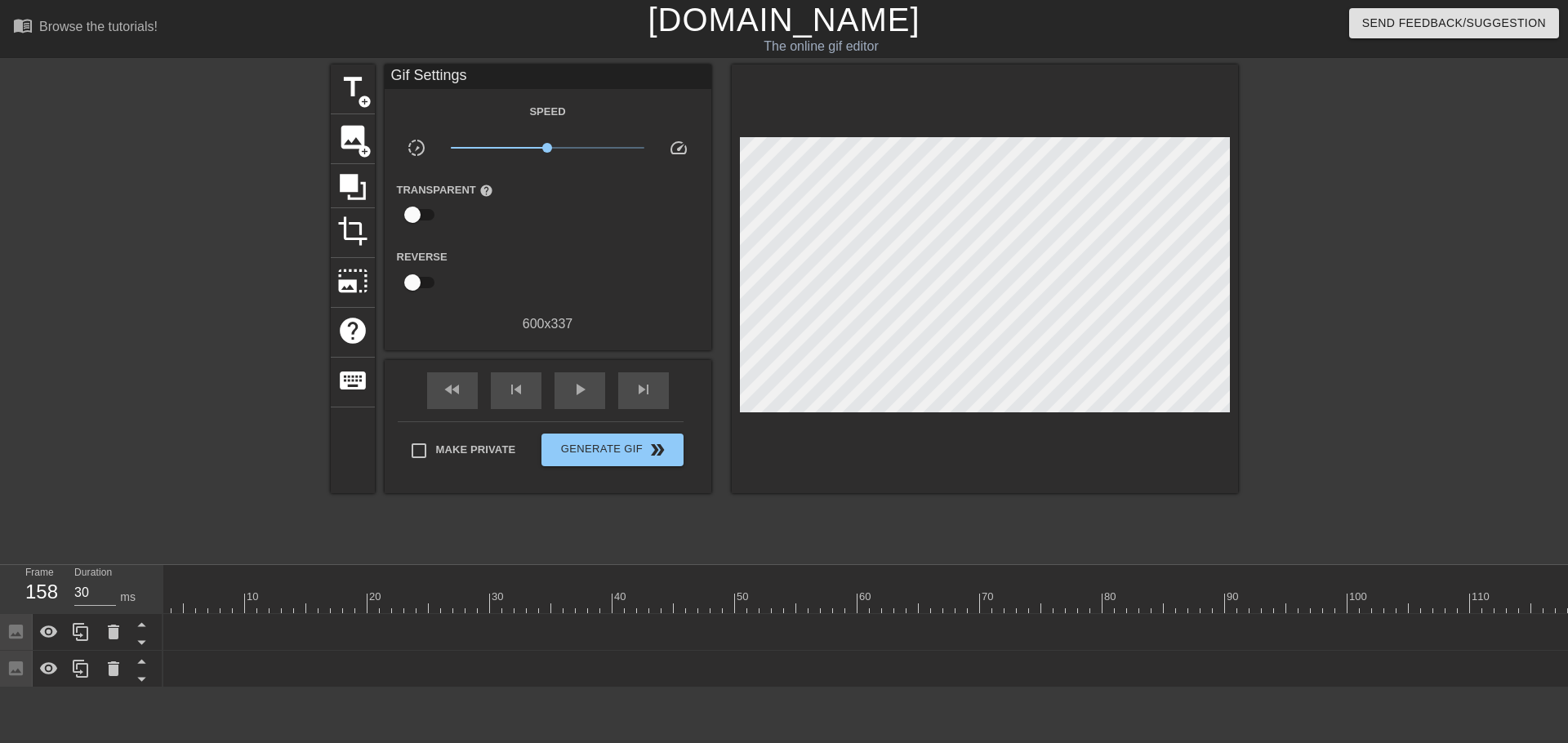
scroll to position [0, 0]
click at [585, 393] on span "play_arrow" at bounding box center [580, 389] width 20 height 20
type input "30"
click at [500, 446] on span "Make Private" at bounding box center [475, 450] width 80 height 16
click at [436, 446] on input "Make Private" at bounding box center [419, 451] width 35 height 35
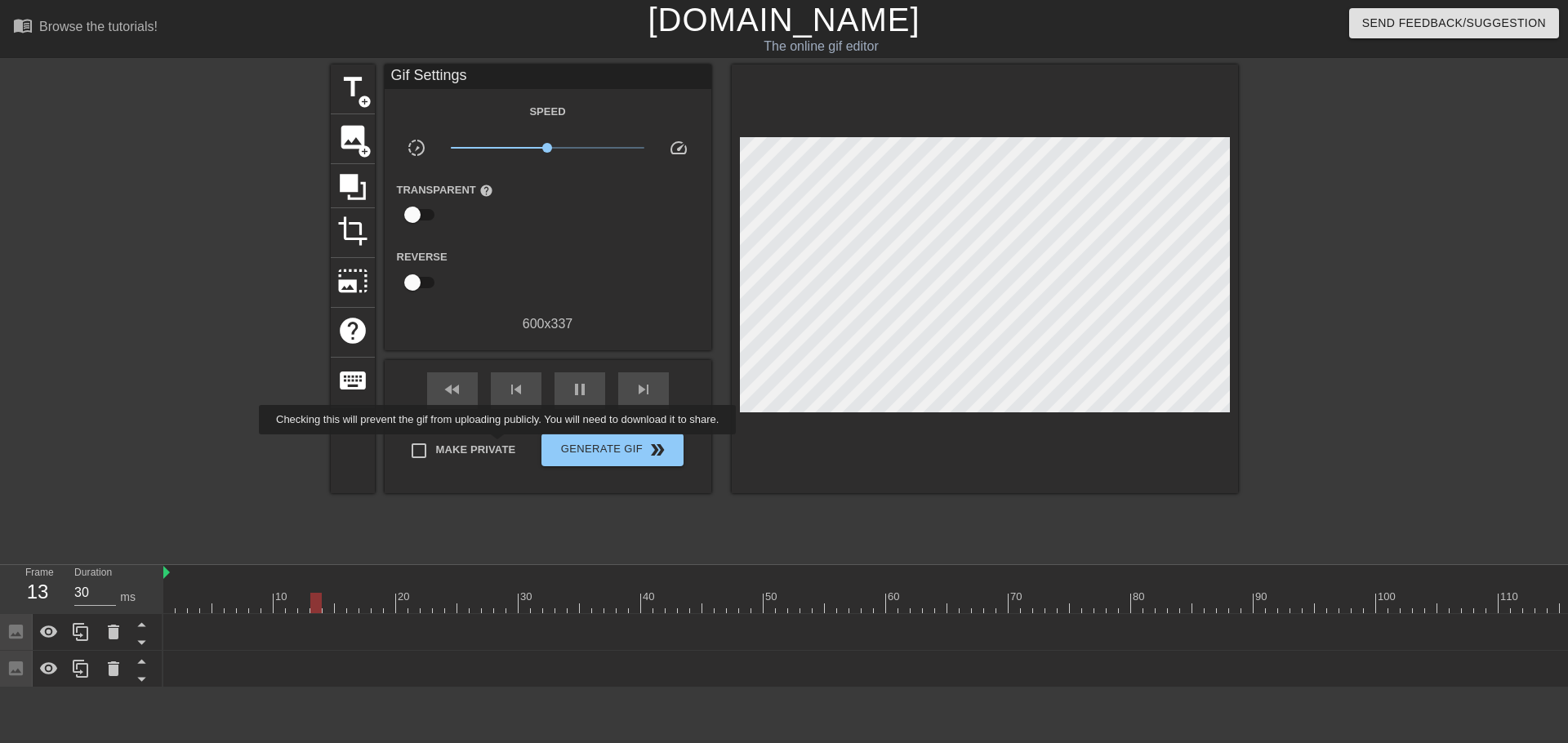
checkbox input "true"
type input "30"
click at [624, 453] on span "Generate Gif double_arrow" at bounding box center [611, 450] width 128 height 20
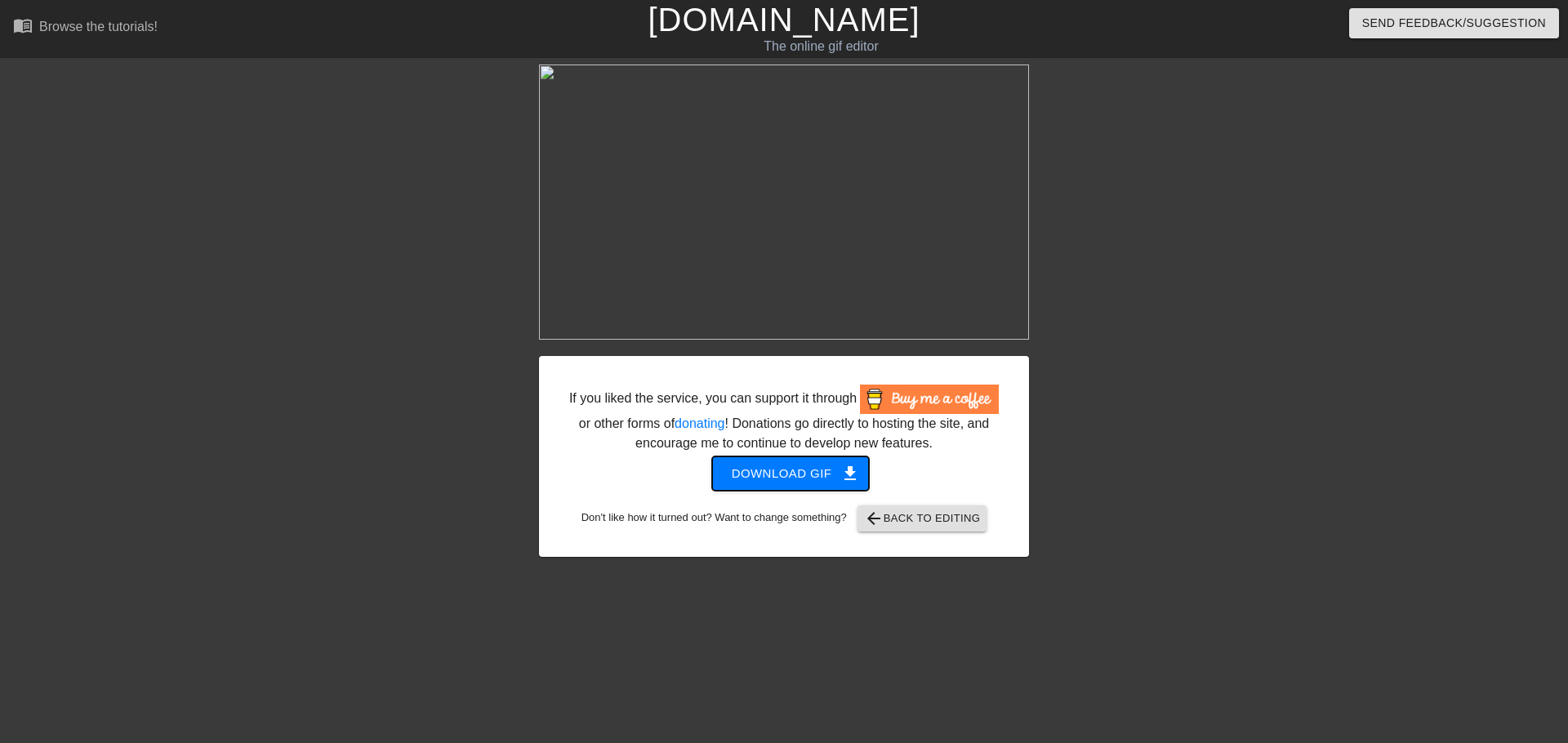
click at [796, 478] on span "Download gif get_app" at bounding box center [791, 473] width 119 height 21
click at [1287, 427] on div at bounding box center [1171, 309] width 245 height 490
